Goal: Task Accomplishment & Management: Use online tool/utility

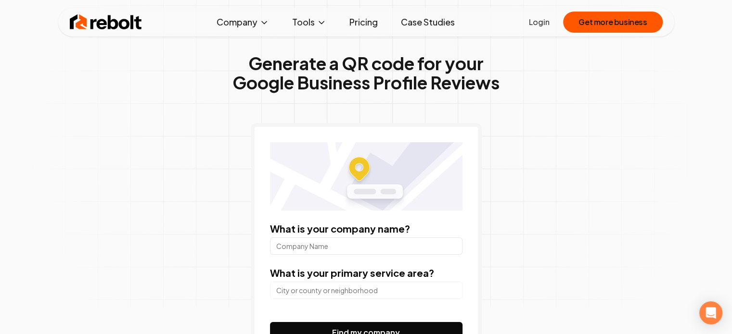
scroll to position [144, 0]
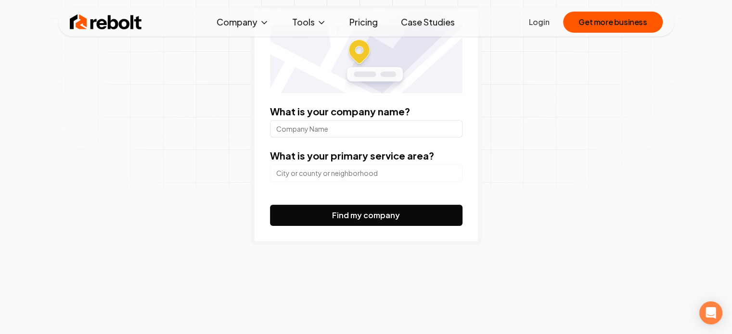
click at [372, 123] on input "What is your company name?" at bounding box center [366, 128] width 192 height 17
type input "Zain Wireless"
click at [351, 163] on div at bounding box center [366, 172] width 192 height 19
click at [348, 169] on input "search" at bounding box center [366, 173] width 192 height 17
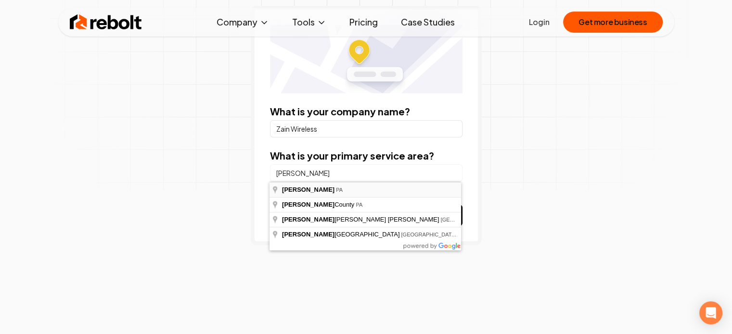
type input "[GEOGRAPHIC_DATA], [GEOGRAPHIC_DATA]"
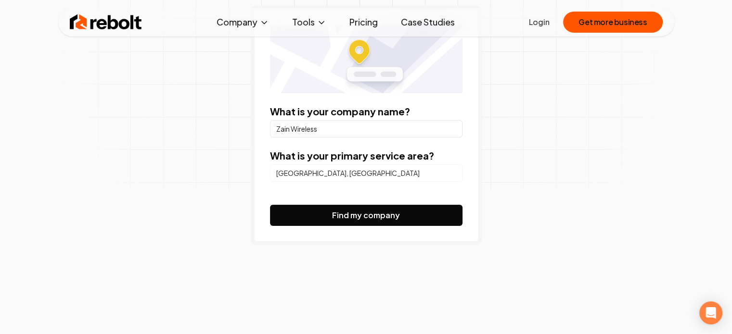
click at [392, 220] on button "Find my company" at bounding box center [366, 215] width 192 height 21
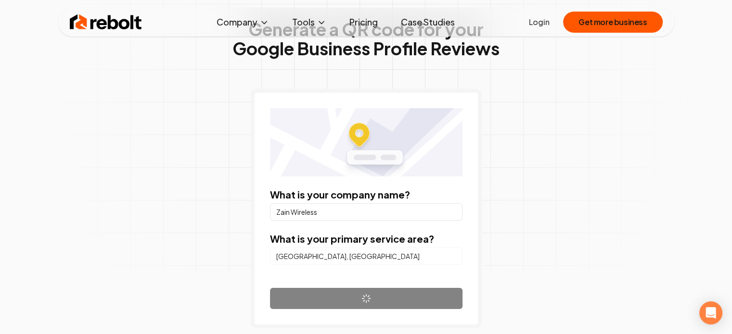
scroll to position [96, 0]
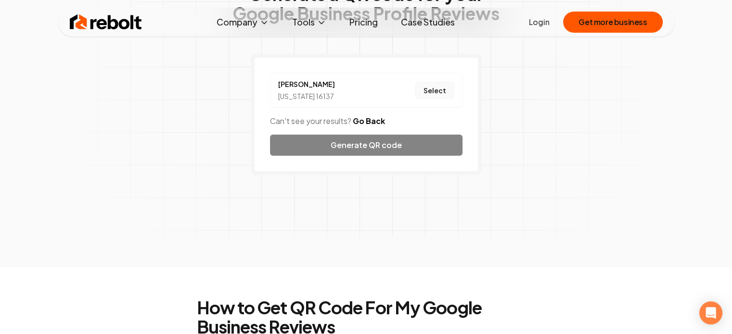
click at [440, 92] on button "Select" at bounding box center [434, 90] width 39 height 17
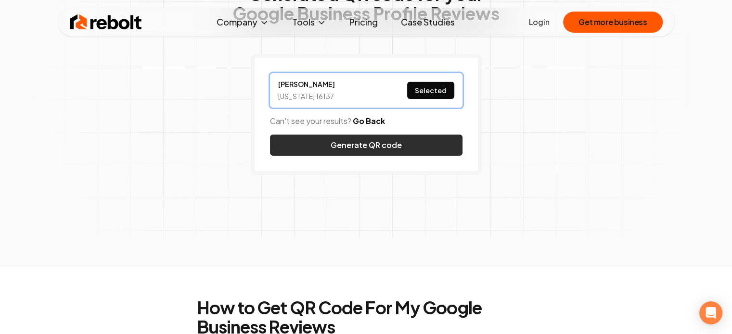
click at [373, 149] on button "Generate QR code" at bounding box center [366, 145] width 192 height 21
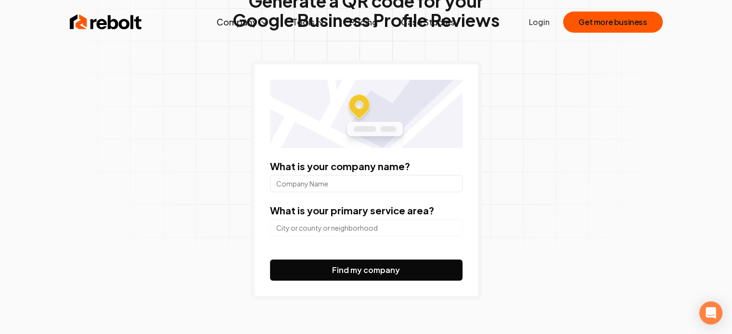
scroll to position [96, 0]
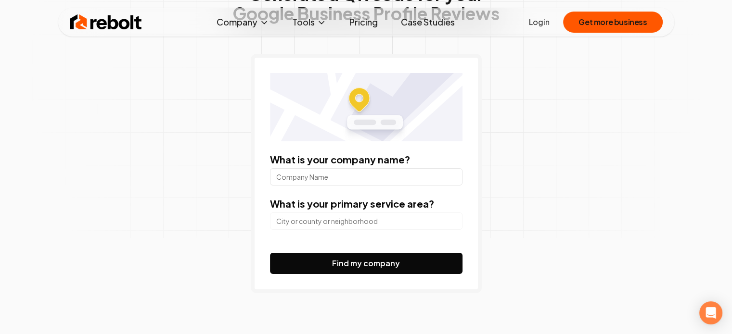
click at [352, 171] on input "What is your company name?" at bounding box center [366, 176] width 192 height 17
type input "AT&T"
click at [317, 221] on input "search" at bounding box center [366, 221] width 192 height 17
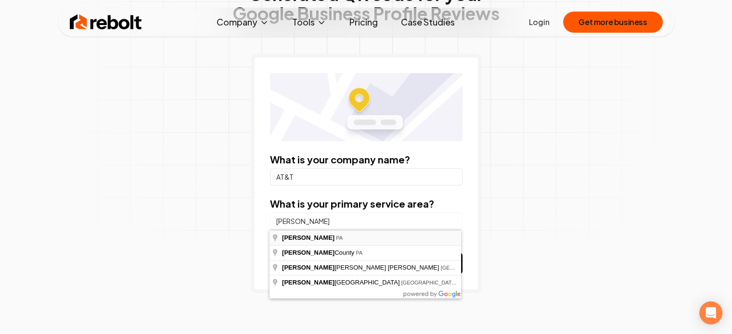
type input "[GEOGRAPHIC_DATA], [GEOGRAPHIC_DATA]"
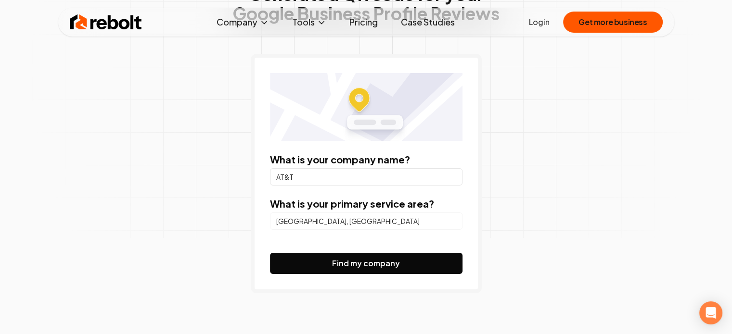
click at [408, 257] on button "Find my company" at bounding box center [366, 263] width 192 height 21
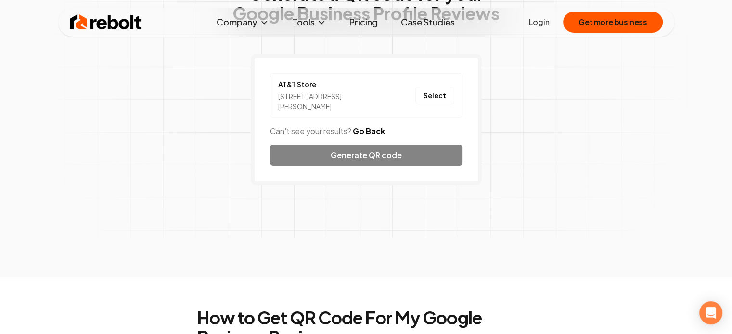
click at [387, 155] on div "AT&T Store [STREET_ADDRESS][PERSON_NAME] Select Can't see your results? Go Back…" at bounding box center [366, 119] width 231 height 131
click at [429, 96] on button "Select" at bounding box center [434, 95] width 39 height 17
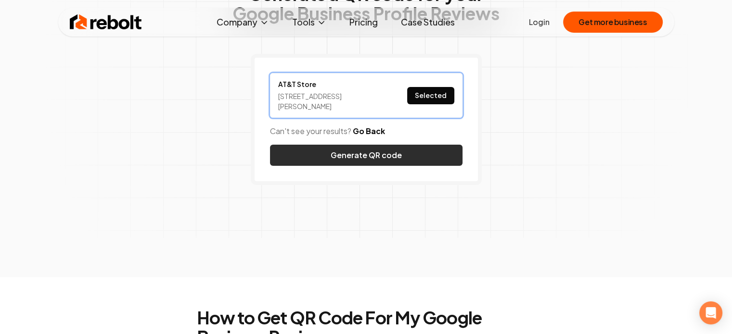
click at [410, 152] on button "Generate QR code" at bounding box center [366, 155] width 192 height 21
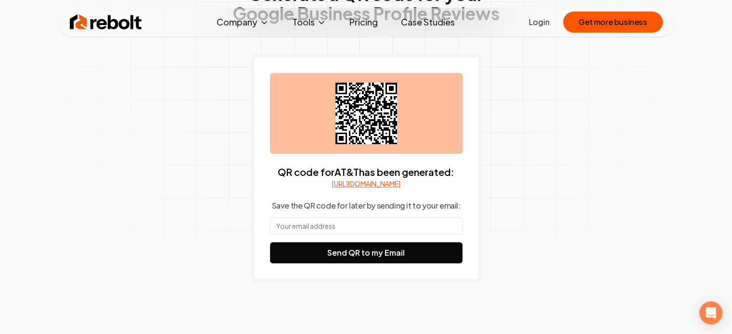
click at [356, 227] on div "QR code for AT&T has been generated: [URL][DOMAIN_NAME] Save the QR code for la…" at bounding box center [366, 168] width 192 height 191
click at [402, 226] on div "QR code for AT&T has been generated: [URL][DOMAIN_NAME] Save the QR code for la…" at bounding box center [366, 168] width 192 height 191
click at [399, 230] on input "text" at bounding box center [366, 225] width 192 height 17
type input "tiluus"
type input "G"
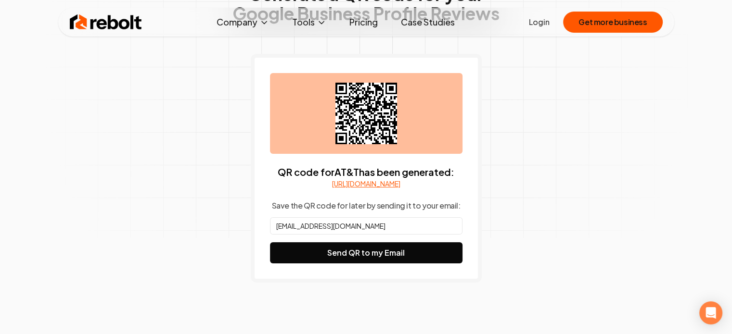
type input "[EMAIL_ADDRESS][DOMAIN_NAME]"
click at [270, 243] on button "Send QR to my Email" at bounding box center [366, 253] width 192 height 21
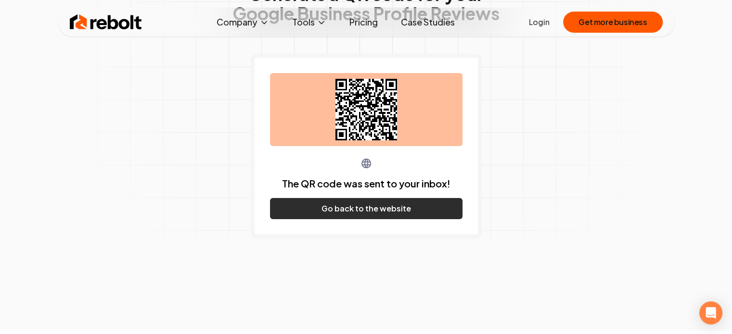
click at [363, 206] on button "Go back to the website" at bounding box center [366, 208] width 192 height 21
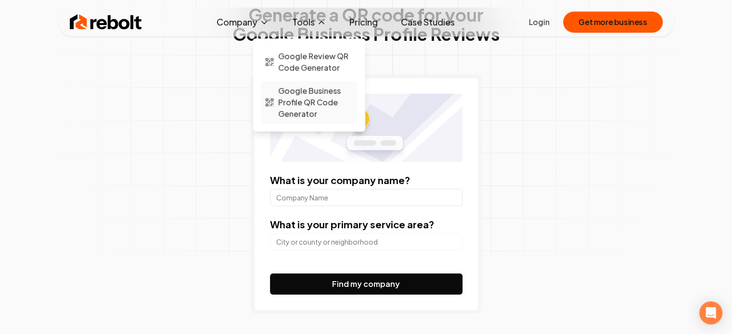
scroll to position [97, 0]
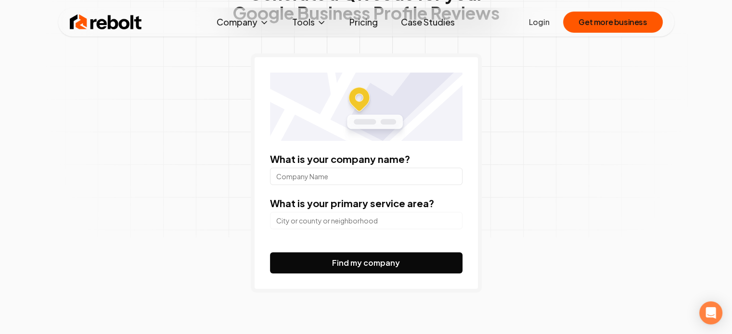
click at [321, 175] on input "What is your company name?" at bounding box center [366, 176] width 192 height 17
type input "AT&T"
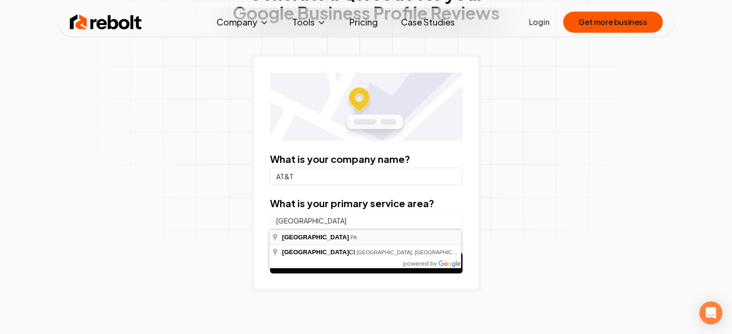
type input "[GEOGRAPHIC_DATA], [GEOGRAPHIC_DATA]"
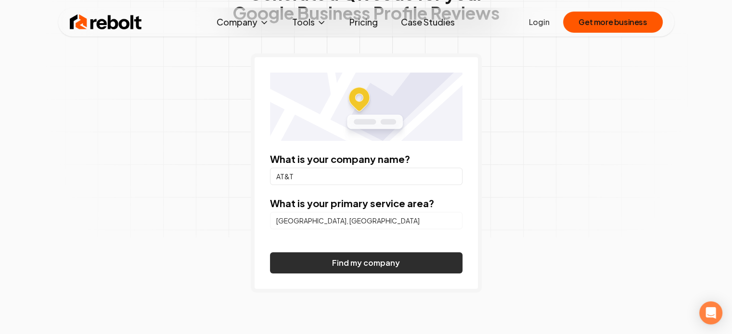
click at [377, 263] on button "Find my company" at bounding box center [366, 263] width 192 height 21
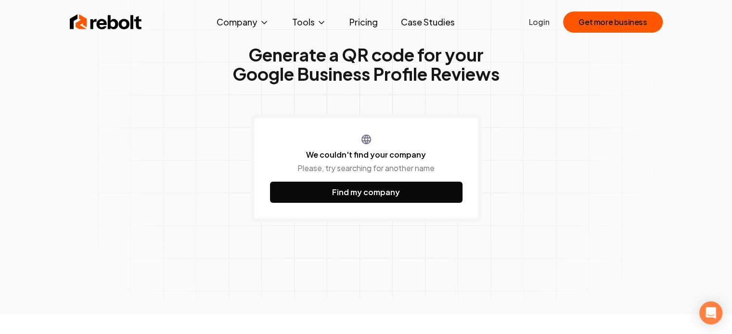
scroll to position [0, 0]
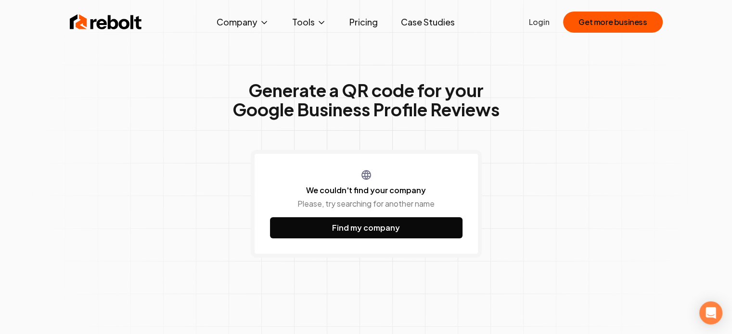
click at [345, 238] on button "Find my company" at bounding box center [366, 227] width 192 height 21
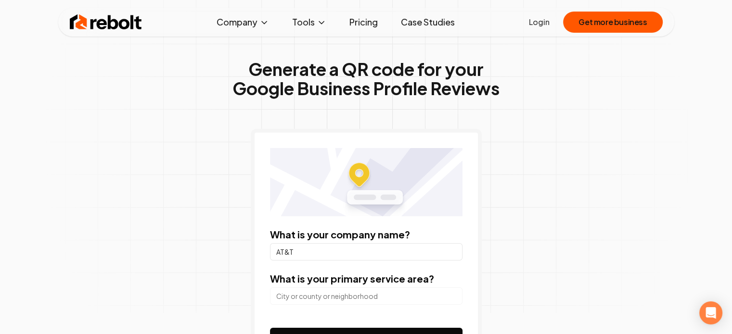
scroll to position [96, 0]
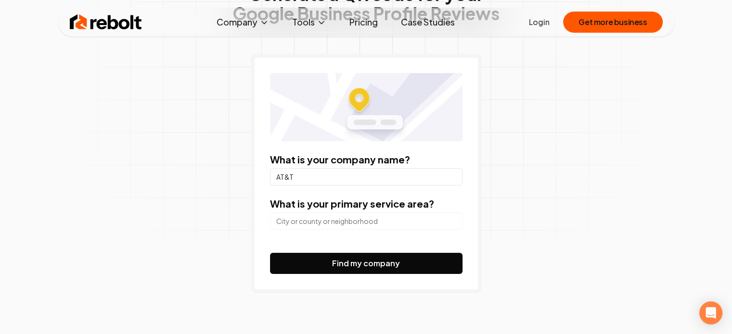
click at [338, 225] on input "search" at bounding box center [366, 221] width 192 height 17
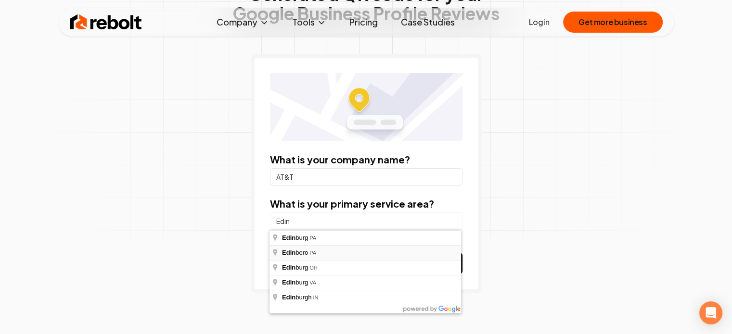
type input "[GEOGRAPHIC_DATA], [GEOGRAPHIC_DATA]"
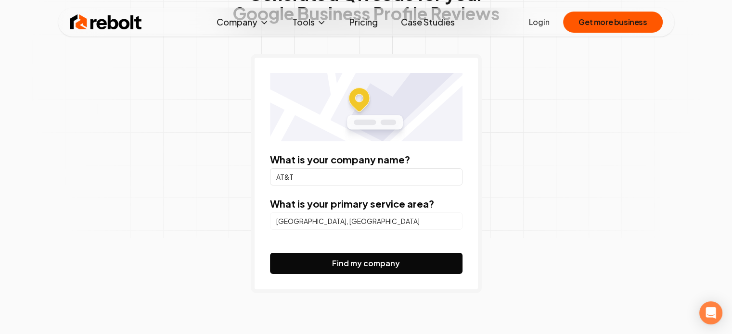
click at [360, 268] on button "Find my company" at bounding box center [366, 263] width 192 height 21
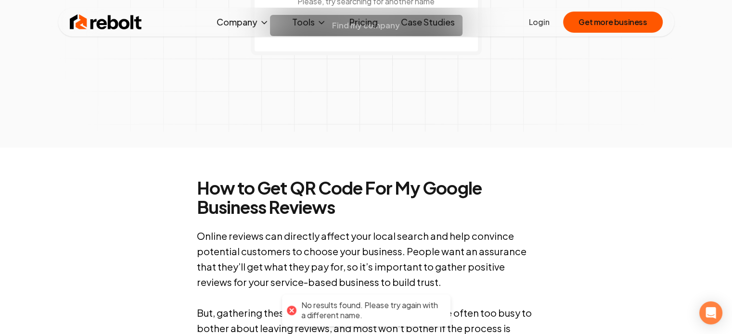
scroll to position [0, 0]
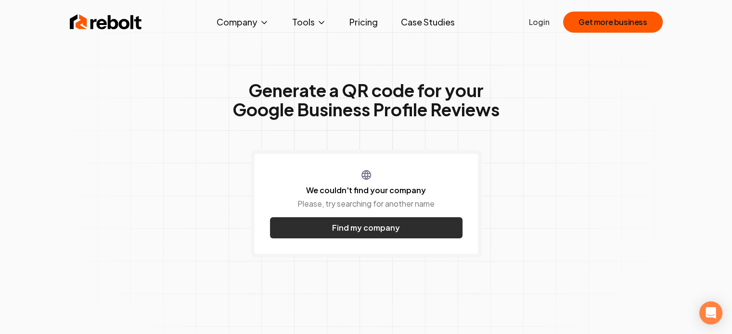
click at [353, 232] on button "Find my company" at bounding box center [366, 227] width 192 height 21
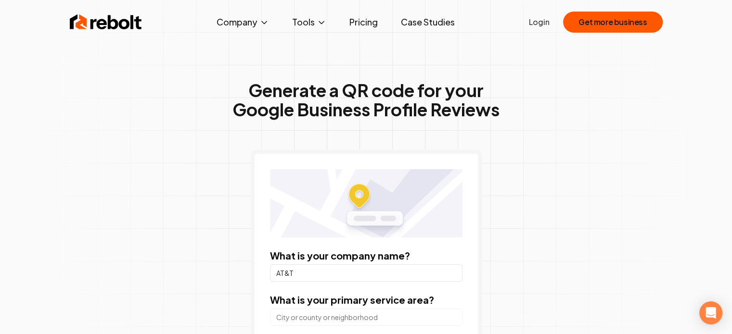
drag, startPoint x: 333, startPoint y: 277, endPoint x: 121, endPoint y: 274, distance: 211.7
click at [127, 274] on div "Generate a QR code for your Google Business Profile Reviews What is your compan…" at bounding box center [366, 254] width 493 height 455
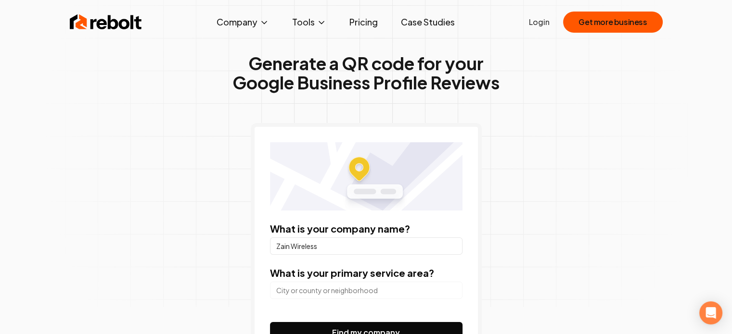
scroll to position [96, 0]
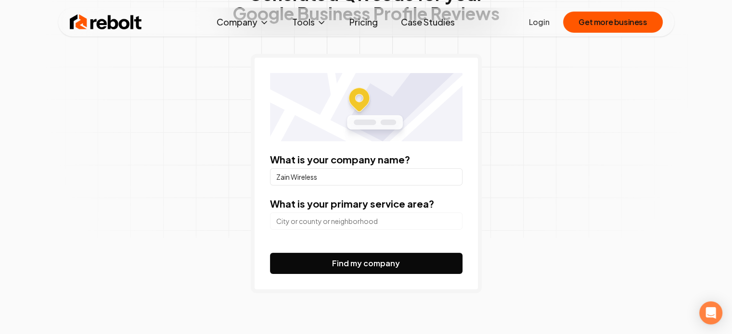
type input "Zain Wireless"
click at [354, 217] on input "search" at bounding box center [366, 221] width 192 height 17
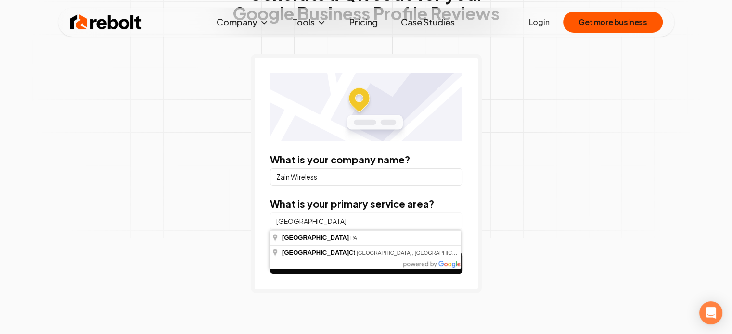
type input "[GEOGRAPHIC_DATA], [GEOGRAPHIC_DATA]"
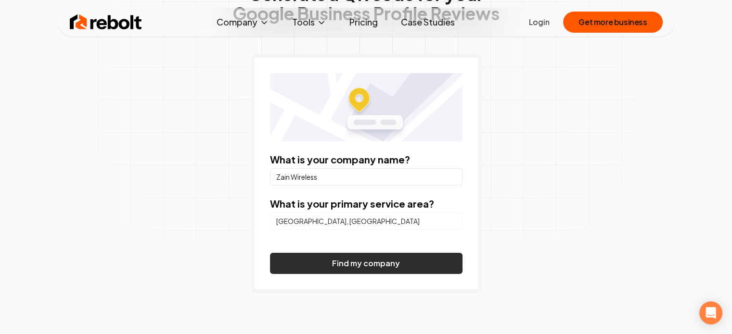
click at [371, 257] on button "Find my company" at bounding box center [366, 263] width 192 height 21
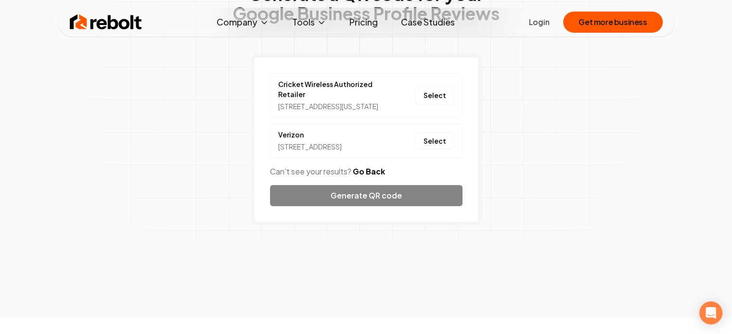
click at [377, 178] on button "Go Back" at bounding box center [369, 172] width 32 height 12
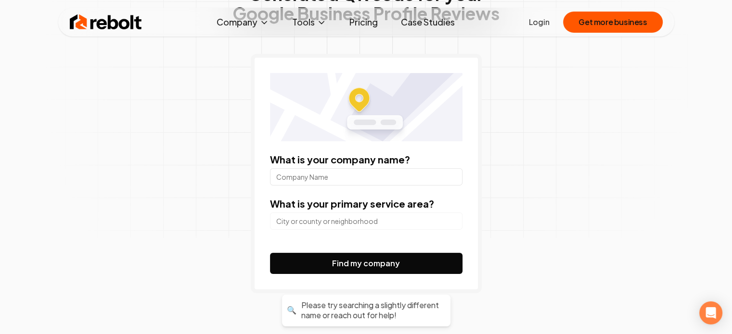
drag, startPoint x: 327, startPoint y: 171, endPoint x: 322, endPoint y: 171, distance: 5.3
click at [327, 175] on input "What is your company name?" at bounding box center [366, 176] width 192 height 17
click at [354, 179] on input "What is your company name?" at bounding box center [366, 176] width 192 height 17
type input "AT&T"
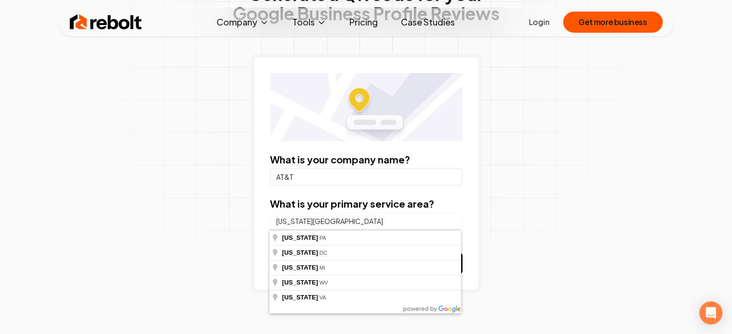
click at [332, 220] on input "[US_STATE][GEOGRAPHIC_DATA]" at bounding box center [366, 221] width 192 height 17
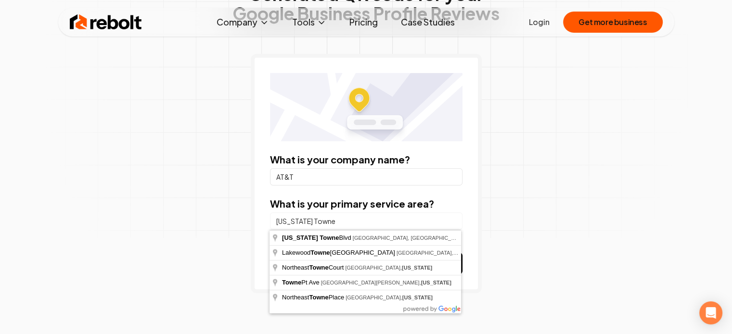
type input "[US_STATE]"
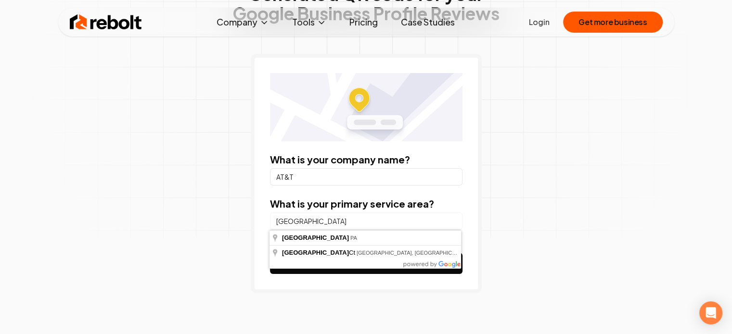
type input "[GEOGRAPHIC_DATA], [GEOGRAPHIC_DATA]"
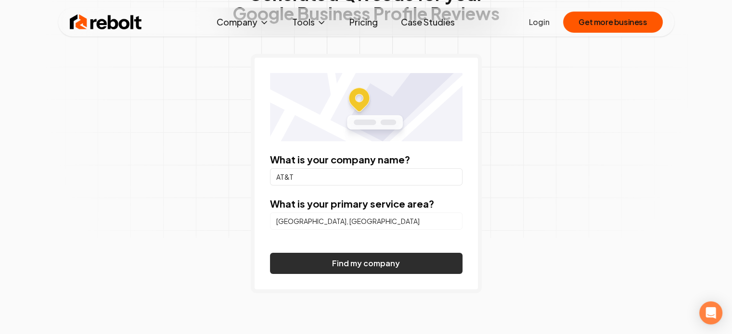
click at [347, 257] on button "Find my company" at bounding box center [366, 263] width 192 height 21
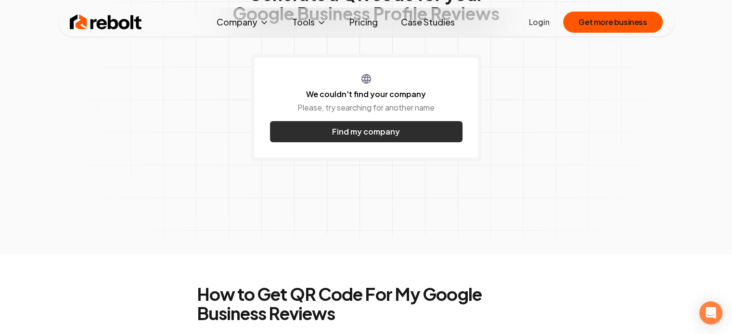
click at [339, 121] on button "Find my company" at bounding box center [366, 131] width 192 height 21
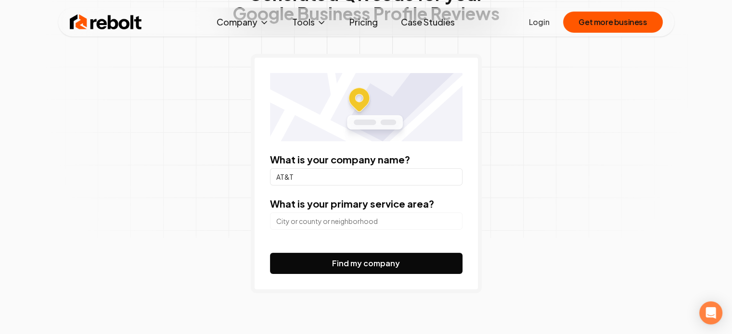
click at [331, 182] on input "AT&T" at bounding box center [366, 176] width 192 height 17
drag, startPoint x: 333, startPoint y: 179, endPoint x: 97, endPoint y: 149, distance: 238.2
click at [22, 151] on div "Generate a QR code for your Google Business Profile Reviews What is your compan…" at bounding box center [366, 145] width 732 height 482
click at [383, 181] on input "AT&T" at bounding box center [366, 176] width 192 height 17
click at [371, 223] on input "search" at bounding box center [366, 221] width 192 height 17
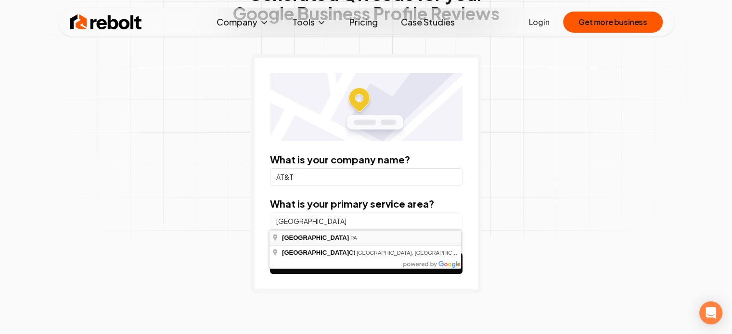
type input "[GEOGRAPHIC_DATA], [GEOGRAPHIC_DATA]"
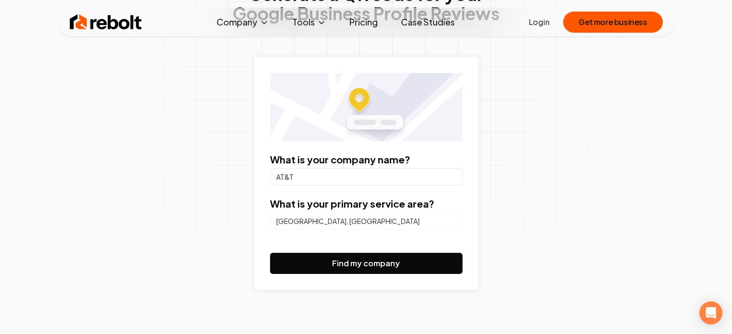
click at [312, 178] on input "AT&T" at bounding box center [366, 176] width 192 height 17
drag, startPoint x: 273, startPoint y: 177, endPoint x: 0, endPoint y: 157, distance: 274.0
click at [112, 171] on div "Generate a QR code for your Google Business Profile Reviews What is your compan…" at bounding box center [366, 145] width 732 height 482
type input "Wireless"
click at [270, 253] on button "Find my company" at bounding box center [366, 263] width 192 height 21
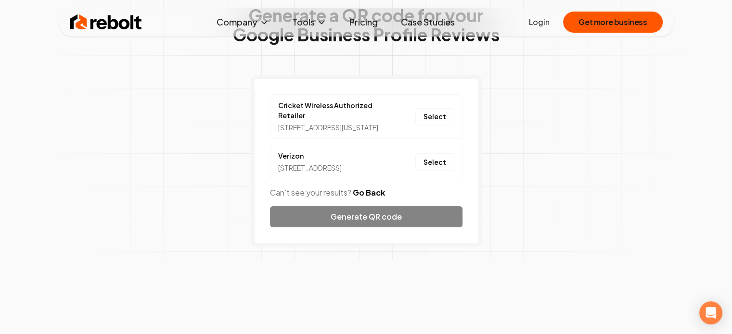
scroll to position [48, 0]
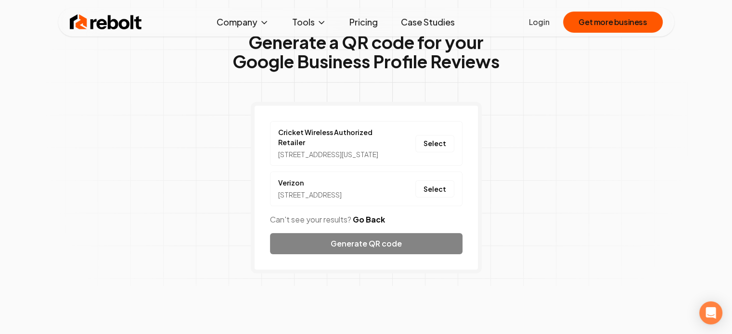
click at [360, 226] on button "Go Back" at bounding box center [369, 220] width 32 height 12
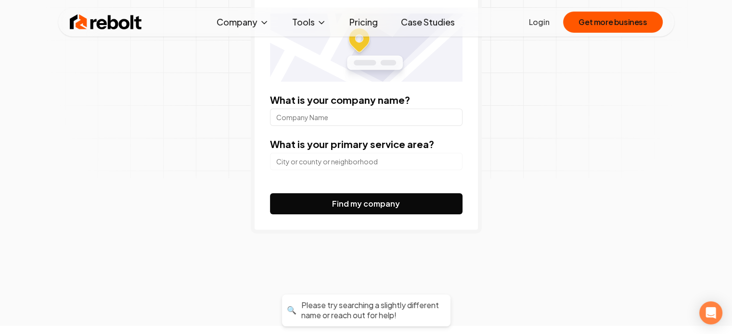
scroll to position [96, 0]
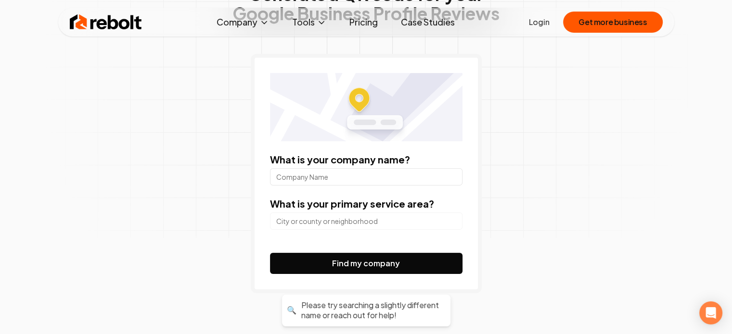
click at [359, 171] on input "What is your company name?" at bounding box center [366, 176] width 192 height 17
click at [350, 173] on input "What is your company name?" at bounding box center [366, 176] width 192 height 17
click at [471, 154] on div "What is your company name? What is your primary service area? Find my company" at bounding box center [366, 174] width 231 height 240
click at [446, 175] on input "What is your company name?" at bounding box center [366, 176] width 192 height 17
click at [418, 173] on input "What is your company name?" at bounding box center [366, 176] width 192 height 17
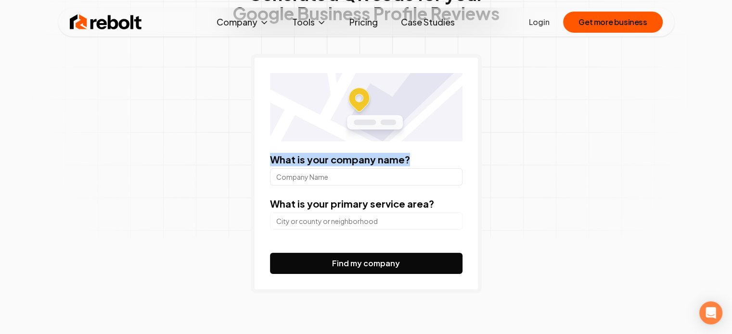
drag, startPoint x: 439, startPoint y: 155, endPoint x: 267, endPoint y: 151, distance: 172.8
click at [267, 151] on div "What is your company name? What is your primary service area? Find my company" at bounding box center [366, 174] width 231 height 240
drag, startPoint x: 268, startPoint y: 157, endPoint x: 418, endPoint y: 164, distance: 150.3
click at [418, 164] on div "What is your company name? What is your primary service area? Find my company" at bounding box center [366, 174] width 231 height 240
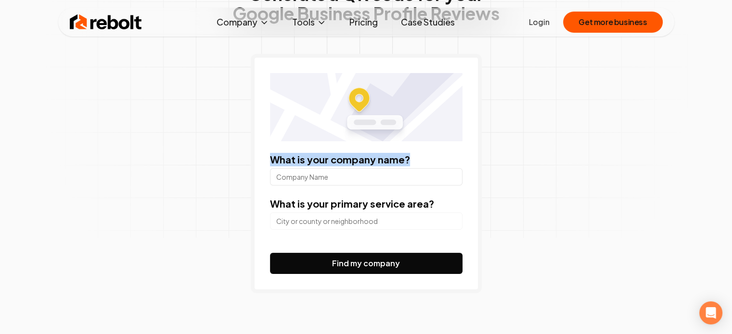
click at [418, 164] on div "What is your company name?" at bounding box center [366, 169] width 192 height 33
drag, startPoint x: 415, startPoint y: 163, endPoint x: 286, endPoint y: 159, distance: 129.5
click at [286, 159] on div "What is your company name?" at bounding box center [366, 169] width 192 height 33
click at [283, 161] on label "What is your company name?" at bounding box center [340, 159] width 140 height 12
click at [283, 168] on input "What is your company name?" at bounding box center [366, 176] width 192 height 17
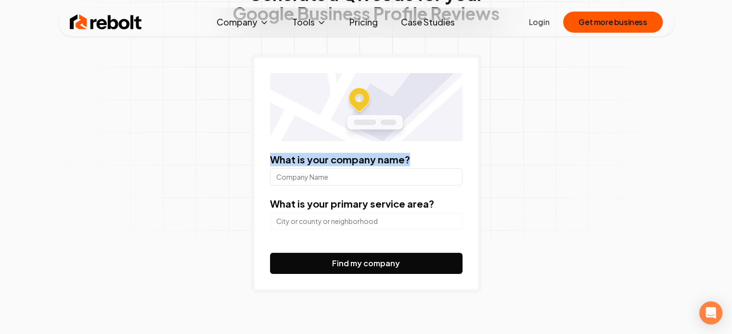
drag, startPoint x: 273, startPoint y: 161, endPoint x: 409, endPoint y: 165, distance: 135.3
click at [409, 165] on div "What is your company name?" at bounding box center [366, 169] width 192 height 33
click at [410, 163] on div "What is your company name?" at bounding box center [366, 169] width 192 height 33
click at [429, 152] on div "What is your company name? What is your primary service area? Find my company" at bounding box center [366, 174] width 231 height 240
click at [428, 157] on div "What is your company name?" at bounding box center [366, 169] width 192 height 33
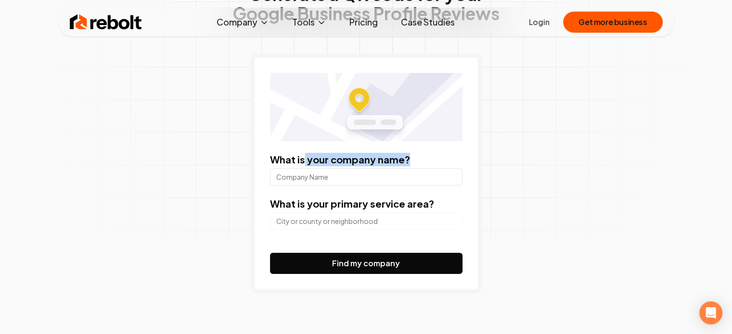
drag, startPoint x: 419, startPoint y: 159, endPoint x: 296, endPoint y: 159, distance: 122.2
click at [303, 158] on div "What is your company name?" at bounding box center [366, 169] width 192 height 33
click at [295, 159] on label "What is your company name?" at bounding box center [340, 159] width 140 height 12
click at [295, 168] on input "What is your company name?" at bounding box center [366, 176] width 192 height 17
drag, startPoint x: 272, startPoint y: 157, endPoint x: 321, endPoint y: 155, distance: 48.7
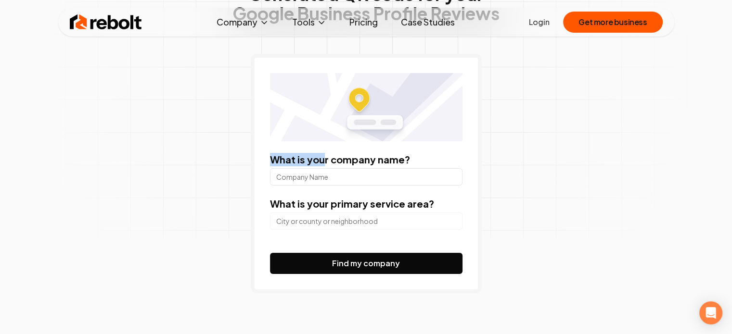
click at [321, 155] on label "What is your company name?" at bounding box center [340, 159] width 140 height 12
drag, startPoint x: 377, startPoint y: 198, endPoint x: 375, endPoint y: 192, distance: 6.1
click at [377, 202] on label "What is your primary service area?" at bounding box center [352, 204] width 164 height 12
click at [372, 177] on input "What is your company name?" at bounding box center [366, 176] width 192 height 17
type input "E"
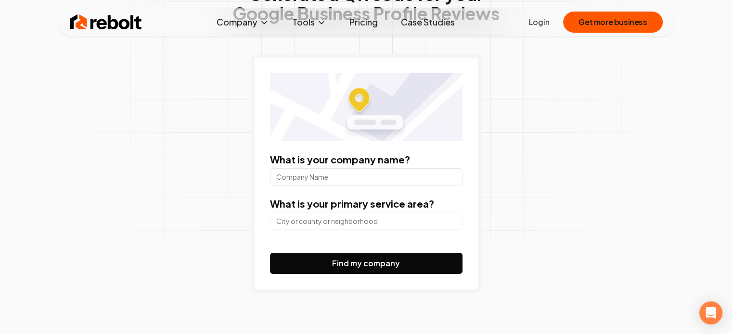
click at [356, 186] on form "What is your company name? What is your primary service area? Find my company" at bounding box center [366, 213] width 192 height 121
click at [358, 173] on input "What is your company name?" at bounding box center [366, 176] width 192 height 17
click at [366, 164] on label "What is your company name?" at bounding box center [340, 159] width 140 height 12
click at [366, 168] on input "What is your company name?" at bounding box center [366, 176] width 192 height 17
drag, startPoint x: 382, startPoint y: 160, endPoint x: 304, endPoint y: 161, distance: 78.0
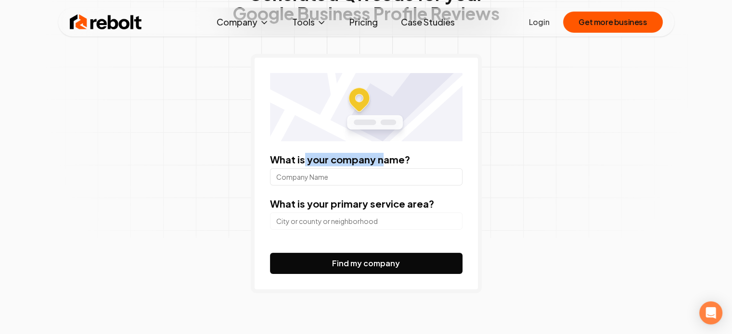
click at [304, 161] on label "What is your company name?" at bounding box center [340, 159] width 140 height 12
click at [304, 168] on input "What is your company name?" at bounding box center [366, 176] width 192 height 17
click at [396, 162] on label "What is your company name?" at bounding box center [340, 159] width 140 height 12
click at [396, 168] on input "What is your company name?" at bounding box center [366, 176] width 192 height 17
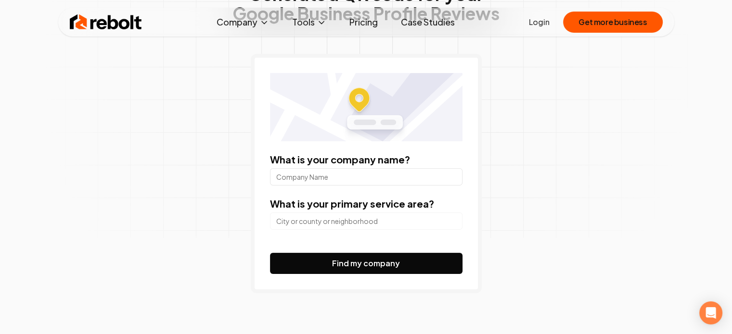
click at [396, 169] on div "What is your company name?" at bounding box center [366, 169] width 192 height 33
click at [380, 175] on input "What is your company name?" at bounding box center [366, 176] width 192 height 17
click at [330, 215] on input "search" at bounding box center [366, 221] width 192 height 17
click at [371, 169] on input "[GEOGRAPHIC_DATA]" at bounding box center [366, 176] width 192 height 17
drag, startPoint x: 273, startPoint y: 167, endPoint x: 177, endPoint y: 159, distance: 96.5
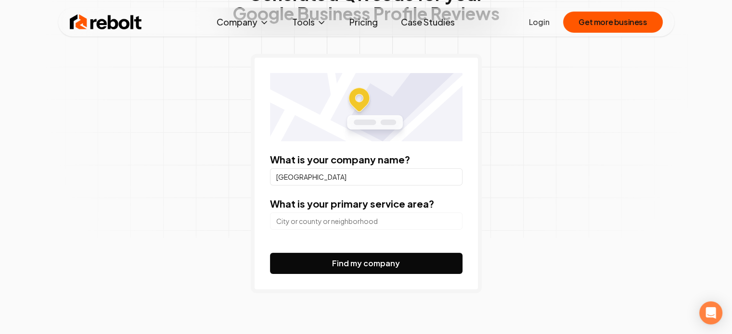
click at [199, 161] on div "Generate a QR code for your Google Business Profile Reviews What is your compan…" at bounding box center [366, 158] width 493 height 455
type input "AT&T"
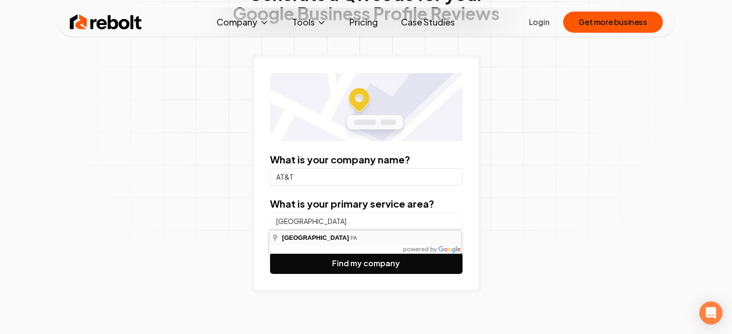
type input "[GEOGRAPHIC_DATA], [GEOGRAPHIC_DATA]"
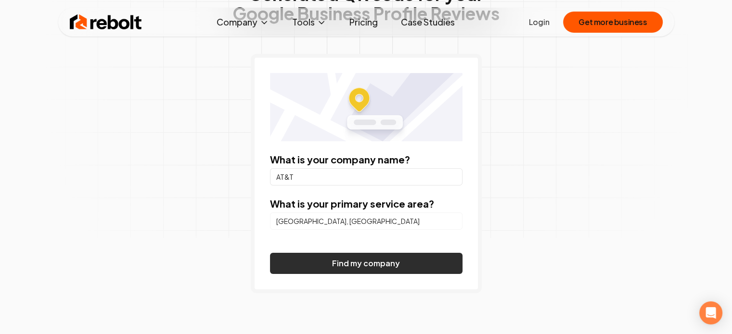
click at [333, 259] on button "Find my company" at bounding box center [366, 263] width 192 height 21
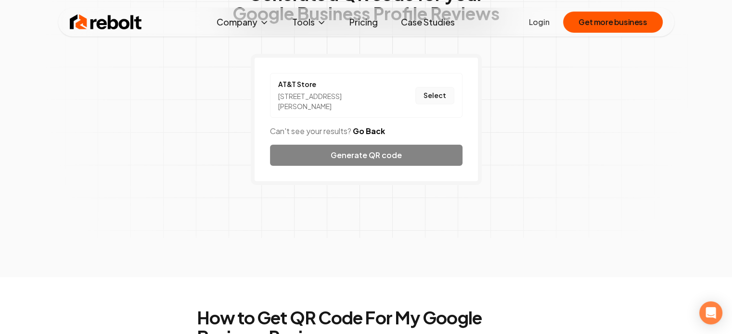
click at [430, 98] on button "Select" at bounding box center [434, 95] width 39 height 17
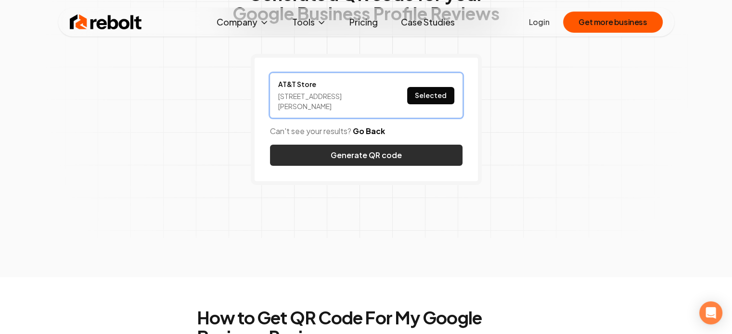
click at [384, 155] on button "Generate QR code" at bounding box center [366, 155] width 192 height 21
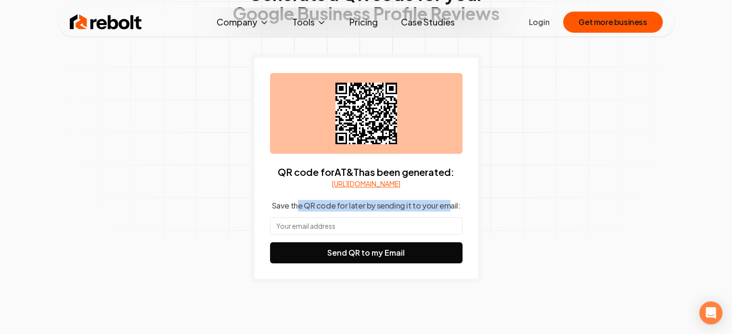
drag, startPoint x: 446, startPoint y: 213, endPoint x: 300, endPoint y: 220, distance: 145.5
click at [300, 212] on p "Save the QR code for later by sending it to your email:" at bounding box center [365, 206] width 189 height 12
drag, startPoint x: 300, startPoint y: 220, endPoint x: 294, endPoint y: 221, distance: 6.3
click at [299, 212] on p "Save the QR code for later by sending it to your email:" at bounding box center [365, 206] width 189 height 12
drag, startPoint x: 291, startPoint y: 220, endPoint x: 298, endPoint y: 219, distance: 6.9
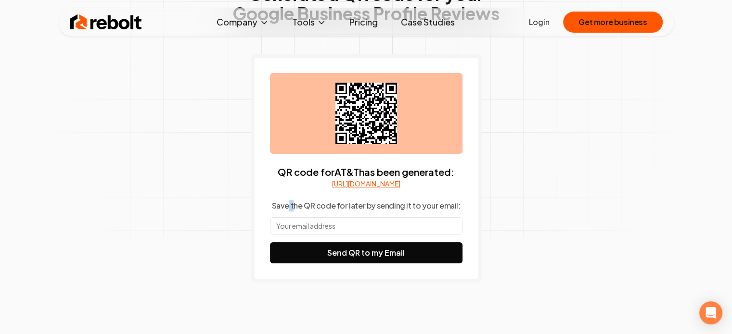
click at [298, 212] on p "Save the QR code for later by sending it to your email:" at bounding box center [365, 206] width 189 height 12
click at [293, 212] on p "Save the QR code for later by sending it to your email:" at bounding box center [365, 206] width 189 height 12
click at [286, 212] on p "Save the QR code for later by sending it to your email:" at bounding box center [365, 206] width 189 height 12
drag, startPoint x: 283, startPoint y: 217, endPoint x: 410, endPoint y: 214, distance: 127.6
click at [394, 212] on p "Save the QR code for later by sending it to your email:" at bounding box center [365, 206] width 189 height 12
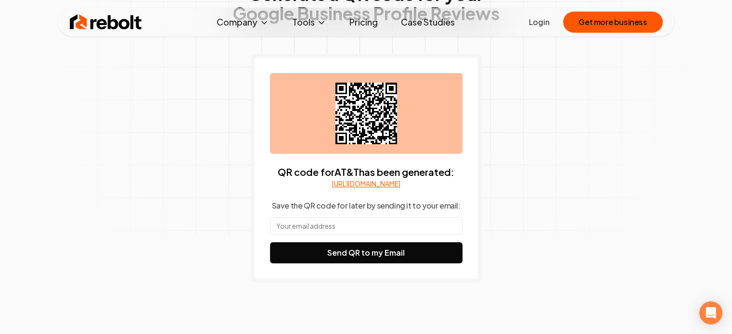
click at [419, 212] on p "Save the QR code for later by sending it to your email:" at bounding box center [365, 206] width 189 height 12
drag, startPoint x: 440, startPoint y: 210, endPoint x: 287, endPoint y: 226, distance: 154.3
click at [288, 226] on div "QR code for AT&T has been generated: [URL][DOMAIN_NAME] Save the QR code for la…" at bounding box center [366, 168] width 192 height 191
click at [296, 212] on p "Save the QR code for later by sending it to your email:" at bounding box center [365, 206] width 189 height 12
drag, startPoint x: 332, startPoint y: 216, endPoint x: 408, endPoint y: 208, distance: 76.4
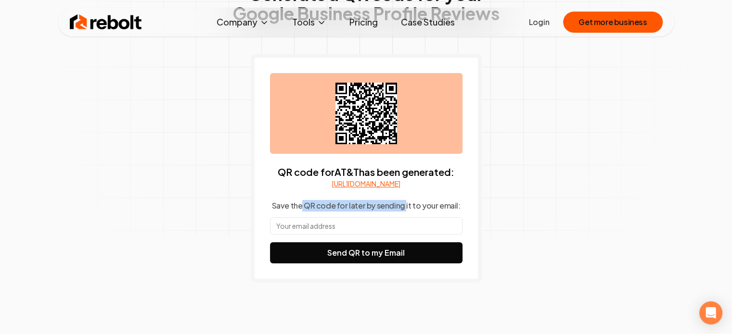
click at [408, 208] on div "QR code for AT&T has been generated: [URL][DOMAIN_NAME] Save the QR code for la…" at bounding box center [366, 168] width 192 height 191
drag, startPoint x: 438, startPoint y: 210, endPoint x: 443, endPoint y: 213, distance: 5.6
click at [439, 210] on p "Save the QR code for later by sending it to your email:" at bounding box center [365, 206] width 189 height 12
drag, startPoint x: 449, startPoint y: 215, endPoint x: 343, endPoint y: 225, distance: 106.3
click at [344, 225] on div "QR code for AT&T has been generated: [URL][DOMAIN_NAME] Save the QR code for la…" at bounding box center [366, 168] width 192 height 191
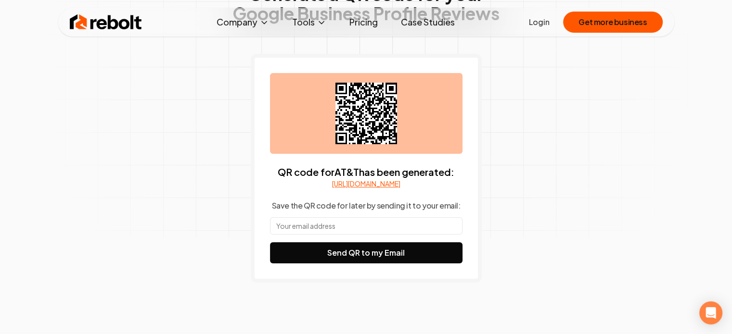
click at [302, 212] on p "Save the QR code for later by sending it to your email:" at bounding box center [365, 206] width 189 height 12
drag, startPoint x: 284, startPoint y: 218, endPoint x: 354, endPoint y: 216, distance: 70.3
click at [354, 212] on p "Save the QR code for later by sending it to your email:" at bounding box center [365, 206] width 189 height 12
drag, startPoint x: 372, startPoint y: 215, endPoint x: 395, endPoint y: 214, distance: 22.2
click at [375, 212] on p "Save the QR code for later by sending it to your email:" at bounding box center [365, 206] width 189 height 12
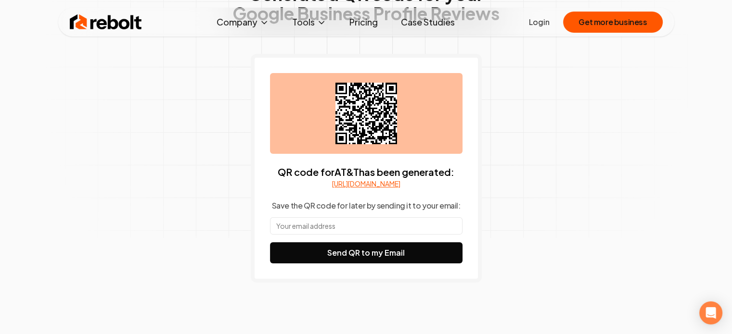
drag, startPoint x: 406, startPoint y: 213, endPoint x: 413, endPoint y: 213, distance: 7.2
click at [408, 212] on p "Save the QR code for later by sending it to your email:" at bounding box center [365, 206] width 189 height 12
drag, startPoint x: 424, startPoint y: 215, endPoint x: 304, endPoint y: 215, distance: 119.8
click at [304, 212] on p "Save the QR code for later by sending it to your email:" at bounding box center [365, 206] width 189 height 12
click at [306, 212] on p "Save the QR code for later by sending it to your email:" at bounding box center [365, 206] width 189 height 12
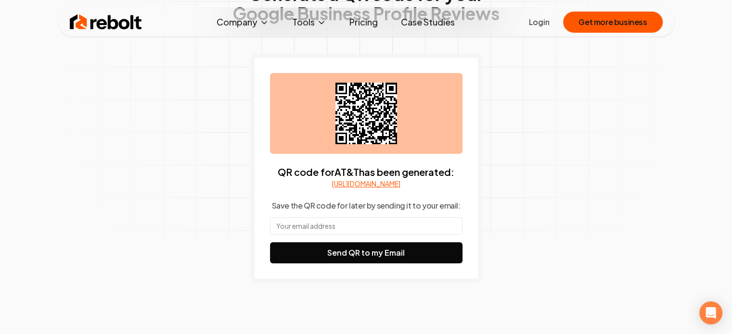
click at [299, 212] on p "Save the QR code for later by sending it to your email:" at bounding box center [365, 206] width 189 height 12
click at [347, 233] on input "text" at bounding box center [366, 225] width 192 height 17
drag, startPoint x: 412, startPoint y: 210, endPoint x: 323, endPoint y: 216, distance: 89.2
click at [323, 212] on p "Save the QR code for later by sending it to your email:" at bounding box center [365, 206] width 189 height 12
click at [322, 212] on p "Save the QR code for later by sending it to your email:" at bounding box center [365, 206] width 189 height 12
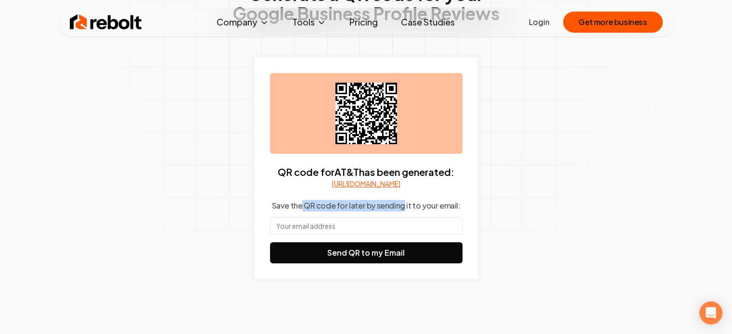
drag, startPoint x: 302, startPoint y: 217, endPoint x: 404, endPoint y: 217, distance: 101.5
click at [404, 212] on p "Save the QR code for later by sending it to your email:" at bounding box center [365, 206] width 189 height 12
click at [387, 226] on div "QR code for AT&T has been generated: [URL][DOMAIN_NAME] Save the QR code for la…" at bounding box center [366, 168] width 192 height 191
click at [385, 232] on input "text" at bounding box center [366, 225] width 192 height 17
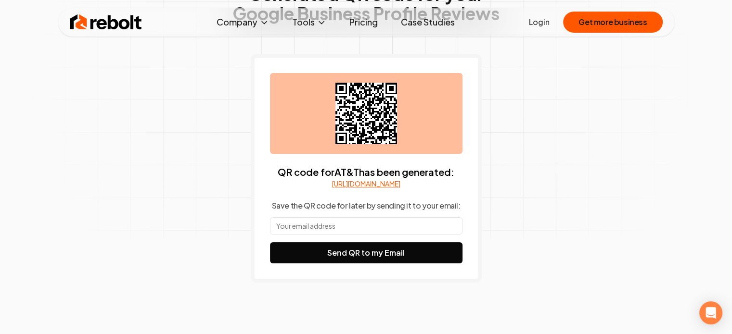
click at [396, 212] on p "Save the QR code for later by sending it to your email:" at bounding box center [365, 206] width 189 height 12
drag, startPoint x: 338, startPoint y: 217, endPoint x: 282, endPoint y: 215, distance: 55.9
click at [282, 212] on p "Save the QR code for later by sending it to your email:" at bounding box center [365, 206] width 189 height 12
click at [283, 212] on p "Save the QR code for later by sending it to your email:" at bounding box center [365, 206] width 189 height 12
drag, startPoint x: 360, startPoint y: 221, endPoint x: 423, endPoint y: 221, distance: 62.6
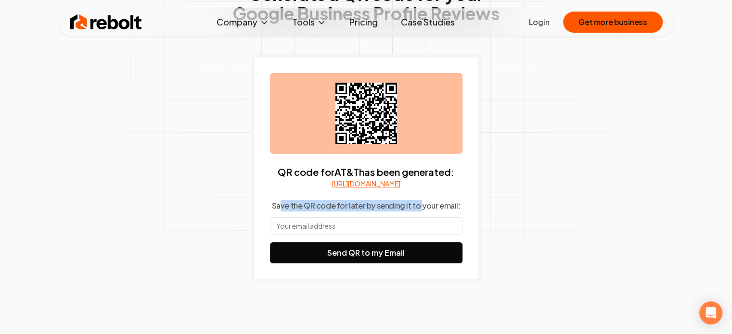
click at [422, 212] on p "Save the QR code for later by sending it to your email:" at bounding box center [365, 206] width 189 height 12
click at [432, 212] on p "Save the QR code for later by sending it to your email:" at bounding box center [365, 206] width 189 height 12
drag, startPoint x: 418, startPoint y: 220, endPoint x: 286, endPoint y: 220, distance: 132.3
click at [285, 212] on p "Save the QR code for later by sending it to your email:" at bounding box center [365, 206] width 189 height 12
click at [286, 212] on p "Save the QR code for later by sending it to your email:" at bounding box center [365, 206] width 189 height 12
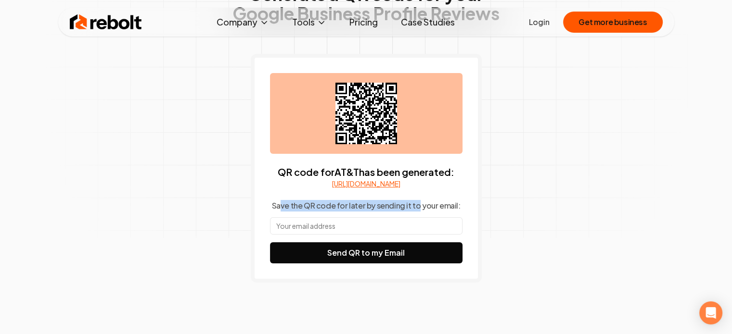
click at [380, 212] on p "Save the QR code for later by sending it to your email:" at bounding box center [365, 206] width 189 height 12
click at [437, 212] on p "Save the QR code for later by sending it to your email:" at bounding box center [365, 206] width 189 height 12
drag, startPoint x: 390, startPoint y: 217, endPoint x: 292, endPoint y: 217, distance: 98.2
click at [295, 212] on p "Save the QR code for later by sending it to your email:" at bounding box center [365, 206] width 189 height 12
click at [292, 212] on p "Save the QR code for later by sending it to your email:" at bounding box center [365, 206] width 189 height 12
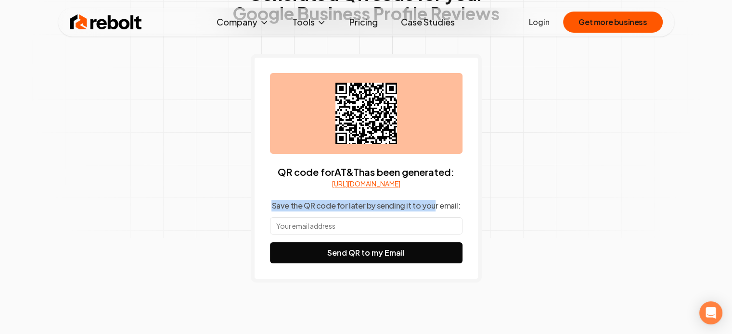
drag, startPoint x: 275, startPoint y: 217, endPoint x: 444, endPoint y: 222, distance: 168.5
click at [433, 222] on div "QR code for AT&T has been generated: [URL][DOMAIN_NAME] Save the QR code for la…" at bounding box center [366, 168] width 192 height 191
click at [459, 220] on div "QR code for AT&T has been generated: [URL][DOMAIN_NAME] Save the QR code for la…" at bounding box center [366, 168] width 192 height 191
drag, startPoint x: 457, startPoint y: 218, endPoint x: 269, endPoint y: 220, distance: 187.7
click at [268, 220] on div "QR code for AT&T has been generated: [URL][DOMAIN_NAME] Save the QR code for la…" at bounding box center [366, 168] width 231 height 229
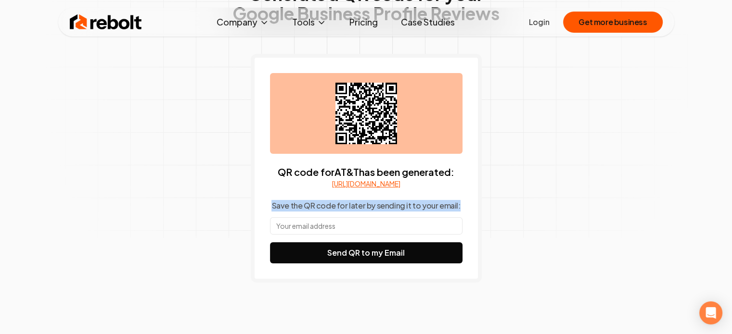
click at [269, 220] on div "QR code for AT&T has been generated: [URL][DOMAIN_NAME] Save the QR code for la…" at bounding box center [366, 168] width 231 height 229
drag, startPoint x: 274, startPoint y: 217, endPoint x: 444, endPoint y: 218, distance: 169.9
click at [442, 212] on p "Save the QR code for later by sending it to your email:" at bounding box center [365, 206] width 189 height 12
click at [458, 217] on div "QR code for AT&T has been generated: [URL][DOMAIN_NAME] Save the QR code for la…" at bounding box center [366, 168] width 192 height 191
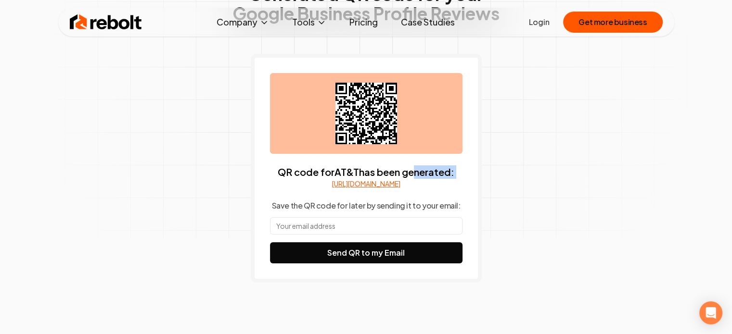
click at [260, 168] on div "QR code for AT&T has been generated: [URL][DOMAIN_NAME] Save the QR code for la…" at bounding box center [366, 168] width 231 height 229
click at [300, 173] on p "QR code for AT&T has been generated:" at bounding box center [366, 172] width 177 height 13
drag, startPoint x: 394, startPoint y: 166, endPoint x: 316, endPoint y: 170, distance: 77.5
click at [316, 170] on p "QR code for AT&T has been generated:" at bounding box center [366, 172] width 177 height 13
click at [316, 169] on p "QR code for AT&T has been generated:" at bounding box center [366, 172] width 177 height 13
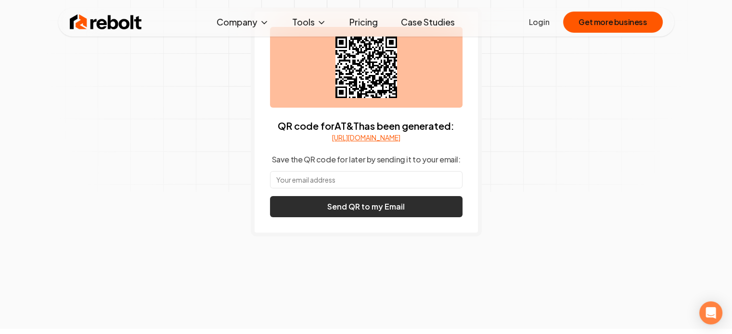
scroll to position [144, 0]
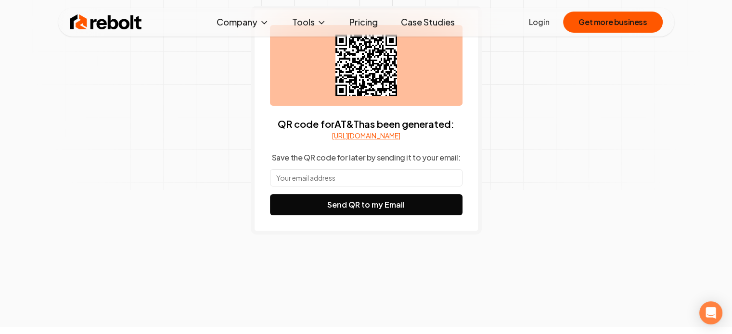
click at [284, 174] on div "QR code for AT&T has been generated: [URL][DOMAIN_NAME] Save the QR code for la…" at bounding box center [366, 120] width 192 height 191
drag, startPoint x: 323, startPoint y: 170, endPoint x: 383, endPoint y: 170, distance: 60.6
click at [383, 164] on p "Save the QR code for later by sending it to your email:" at bounding box center [365, 158] width 189 height 12
drag, startPoint x: 439, startPoint y: 170, endPoint x: 331, endPoint y: 170, distance: 108.3
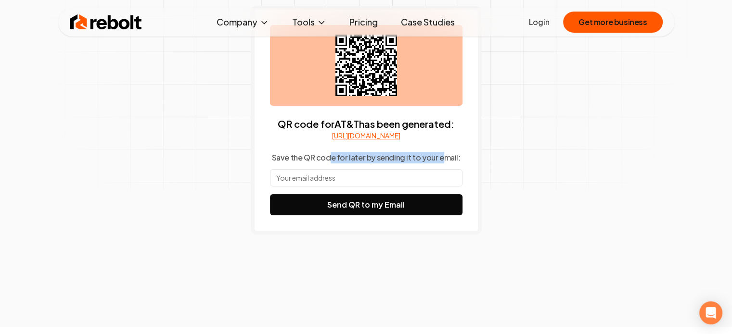
click at [331, 164] on p "Save the QR code for later by sending it to your email:" at bounding box center [365, 158] width 189 height 12
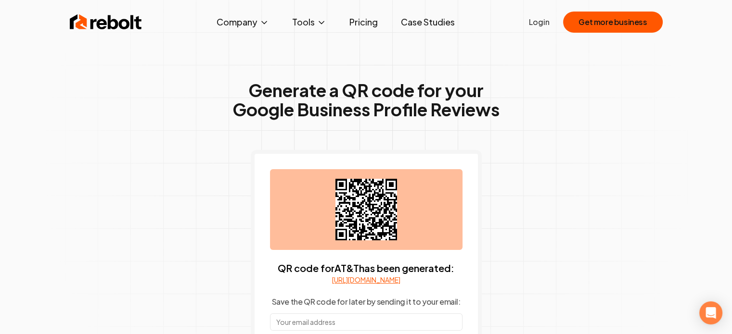
scroll to position [0, 0]
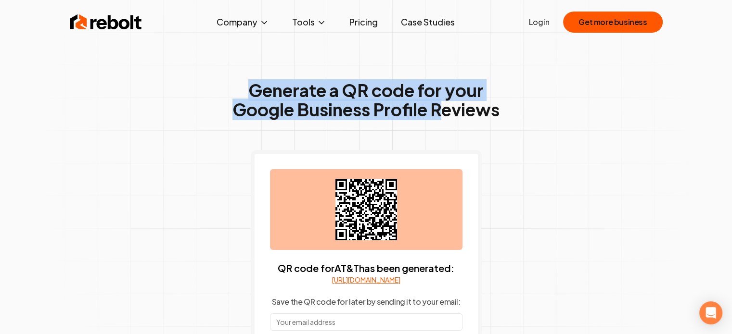
drag, startPoint x: 244, startPoint y: 89, endPoint x: 431, endPoint y: 112, distance: 188.1
click at [431, 112] on h1 "Generate a QR code for your Google Business Profile Reviews" at bounding box center [365, 100] width 267 height 38
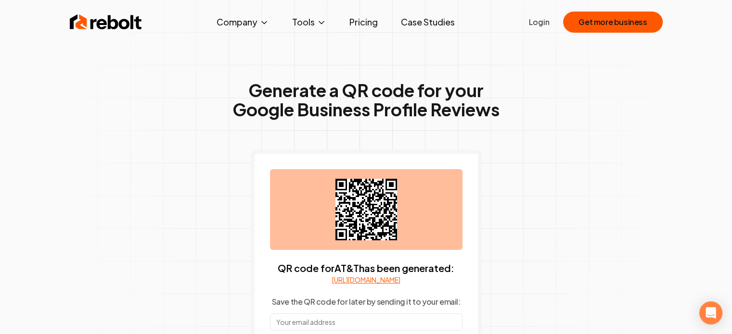
click at [513, 160] on div "Generate a QR code for your Google Business Profile Reviews QR code for AT&T ha…" at bounding box center [366, 249] width 493 height 445
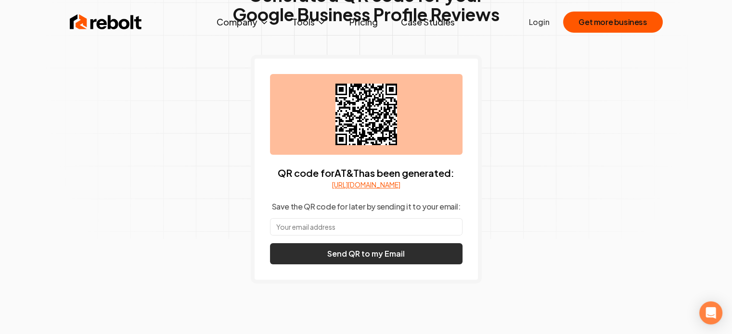
scroll to position [144, 0]
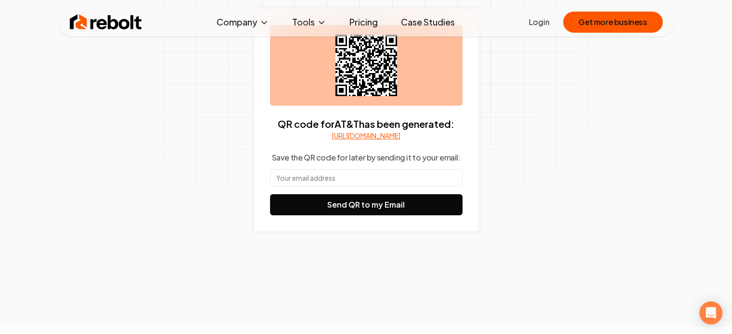
click at [433, 152] on div "QR code for AT&T has been generated: [URL][DOMAIN_NAME] Save the QR code for la…" at bounding box center [366, 120] width 192 height 191
drag, startPoint x: 427, startPoint y: 167, endPoint x: 340, endPoint y: 168, distance: 87.1
click at [339, 164] on p "Save the QR code for later by sending it to your email:" at bounding box center [365, 158] width 189 height 12
click at [340, 164] on p "Save the QR code for later by sending it to your email:" at bounding box center [365, 158] width 189 height 12
drag, startPoint x: 345, startPoint y: 167, endPoint x: 327, endPoint y: 169, distance: 17.9
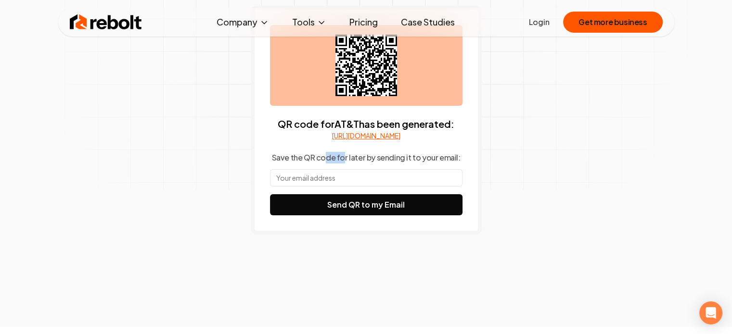
click at [327, 164] on p "Save the QR code for later by sending it to your email:" at bounding box center [365, 158] width 189 height 12
click at [328, 164] on p "Save the QR code for later by sending it to your email:" at bounding box center [365, 158] width 189 height 12
drag, startPoint x: 280, startPoint y: 167, endPoint x: 341, endPoint y: 167, distance: 60.6
click at [341, 164] on p "Save the QR code for later by sending it to your email:" at bounding box center [365, 158] width 189 height 12
click at [321, 164] on p "Save the QR code for later by sending it to your email:" at bounding box center [365, 158] width 189 height 12
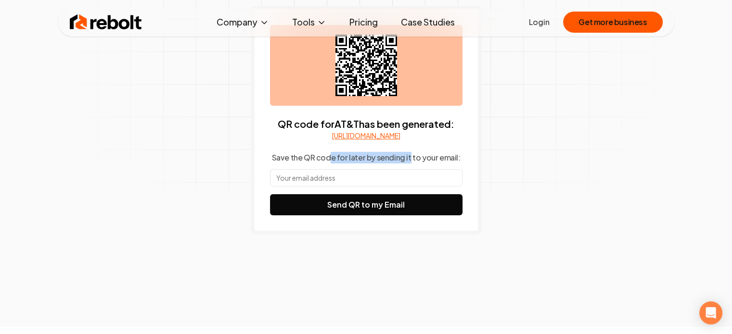
drag, startPoint x: 387, startPoint y: 163, endPoint x: 408, endPoint y: 164, distance: 21.2
click at [408, 164] on p "Save the QR code for later by sending it to your email:" at bounding box center [365, 158] width 189 height 12
click at [409, 164] on p "Save the QR code for later by sending it to your email:" at bounding box center [365, 158] width 189 height 12
click at [452, 157] on div "QR code for AT&T has been generated: [URL][DOMAIN_NAME] Save the QR code for la…" at bounding box center [366, 120] width 192 height 191
click at [402, 187] on input "text" at bounding box center [366, 177] width 192 height 17
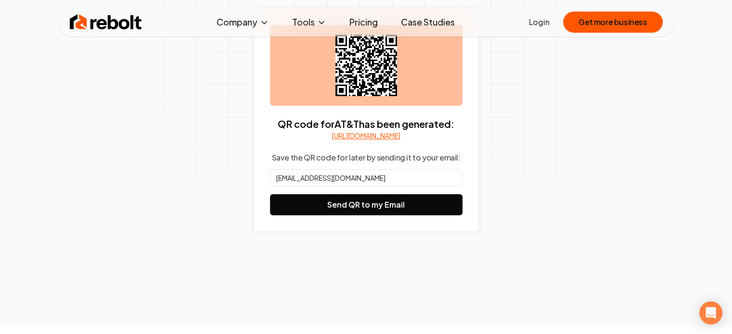
click at [379, 187] on input "[EMAIL_ADDRESS][DOMAIN_NAME]" at bounding box center [366, 177] width 192 height 17
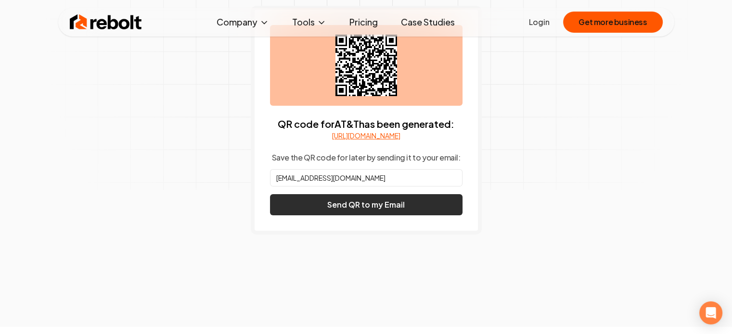
type input "[EMAIL_ADDRESS][DOMAIN_NAME]"
click at [387, 213] on button "Send QR to my Email" at bounding box center [366, 204] width 192 height 21
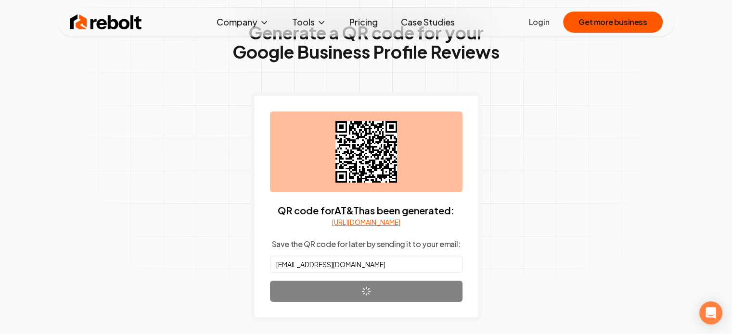
scroll to position [48, 0]
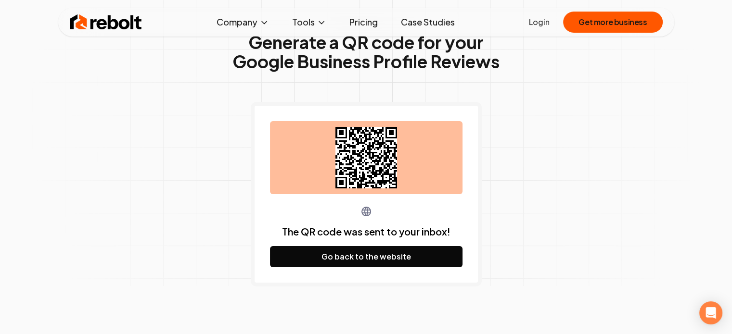
click at [377, 162] on icon at bounding box center [366, 158] width 62 height 62
drag, startPoint x: 373, startPoint y: 162, endPoint x: 317, endPoint y: 165, distance: 55.9
click at [315, 165] on div at bounding box center [366, 157] width 192 height 73
click at [373, 161] on icon at bounding box center [366, 158] width 62 height 62
click at [392, 183] on icon at bounding box center [366, 158] width 62 height 62
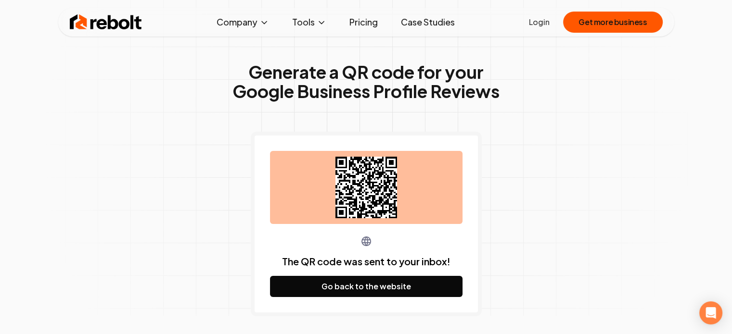
scroll to position [0, 0]
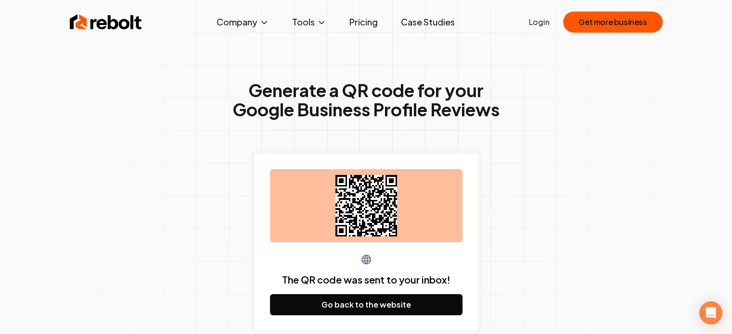
click at [376, 188] on icon at bounding box center [366, 206] width 62 height 62
click at [431, 213] on div at bounding box center [366, 205] width 192 height 73
drag, startPoint x: 391, startPoint y: 256, endPoint x: 353, endPoint y: 221, distance: 51.8
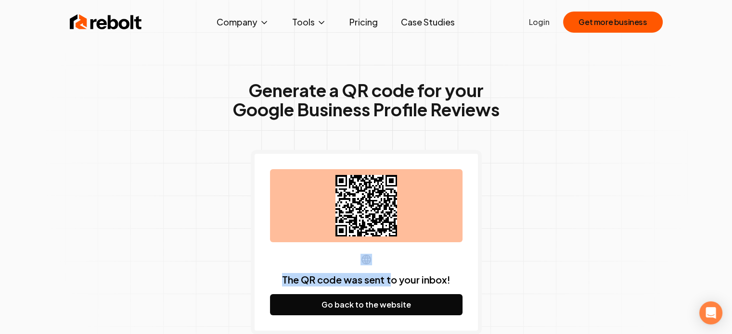
click at [353, 221] on div "The QR code was sent to your inbox! Go back to the website" at bounding box center [366, 242] width 192 height 146
click at [325, 240] on div at bounding box center [366, 205] width 192 height 73
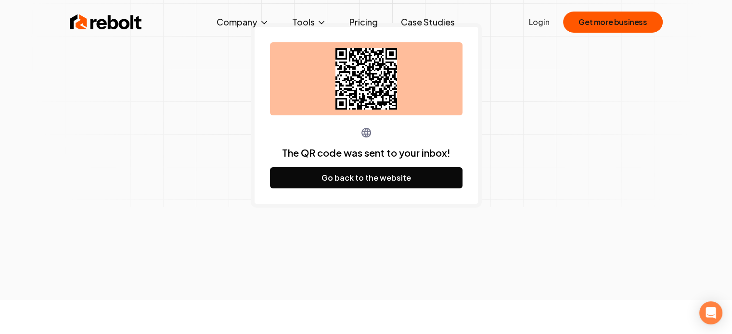
scroll to position [144, 0]
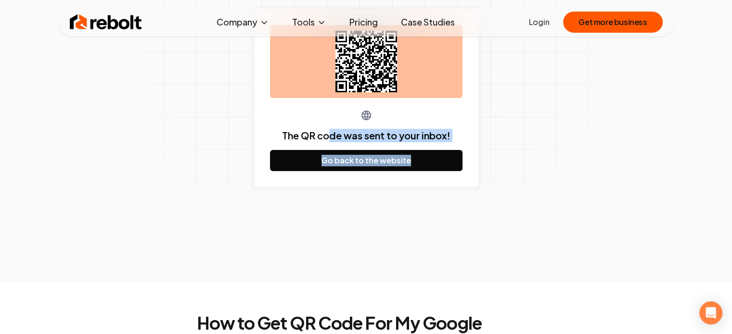
drag, startPoint x: 385, startPoint y: 139, endPoint x: 467, endPoint y: 137, distance: 82.3
click at [467, 137] on div "The QR code was sent to your inbox! Go back to the website" at bounding box center [366, 98] width 231 height 185
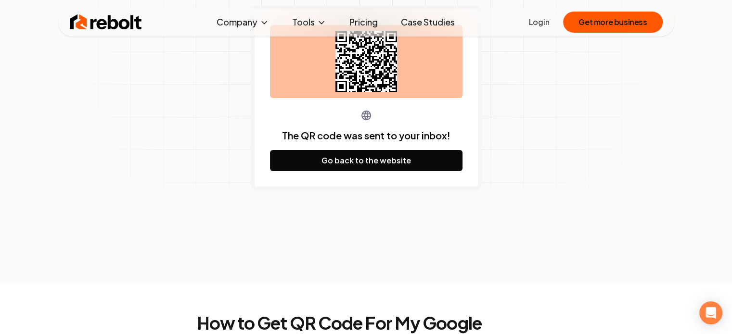
drag, startPoint x: 467, startPoint y: 137, endPoint x: 402, endPoint y: 115, distance: 68.5
click at [468, 137] on div "The QR code was sent to your inbox! Go back to the website" at bounding box center [366, 98] width 231 height 185
drag, startPoint x: 371, startPoint y: 88, endPoint x: 372, endPoint y: 82, distance: 5.8
click at [371, 88] on icon at bounding box center [366, 62] width 62 height 62
drag, startPoint x: 368, startPoint y: 71, endPoint x: 382, endPoint y: 68, distance: 14.8
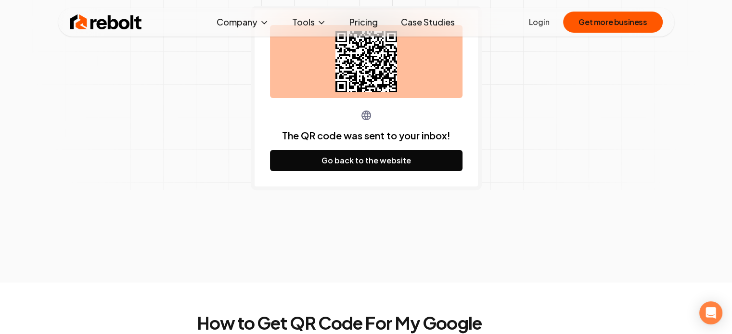
click at [345, 76] on icon at bounding box center [366, 62] width 62 height 62
click at [429, 105] on div "The QR code was sent to your inbox! Go back to the website" at bounding box center [366, 98] width 192 height 146
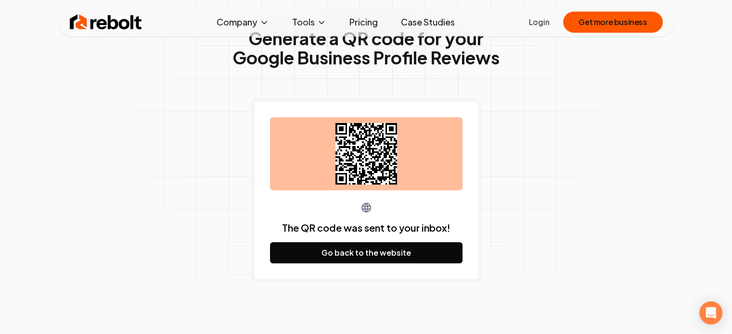
scroll to position [48, 0]
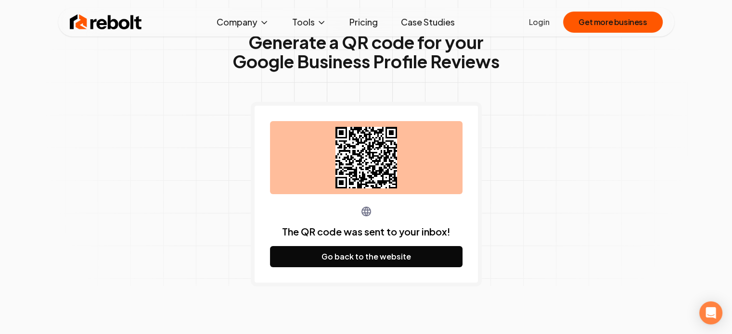
drag, startPoint x: 367, startPoint y: 154, endPoint x: 335, endPoint y: 207, distance: 62.4
click at [335, 207] on div "The QR code was sent to your inbox! Go back to the website" at bounding box center [366, 237] width 192 height 62
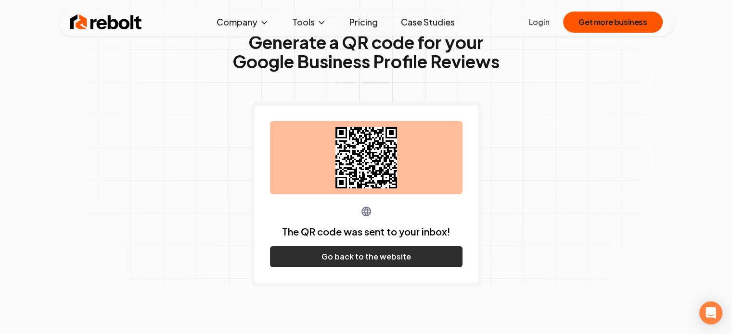
click at [373, 258] on button "Go back to the website" at bounding box center [366, 256] width 192 height 21
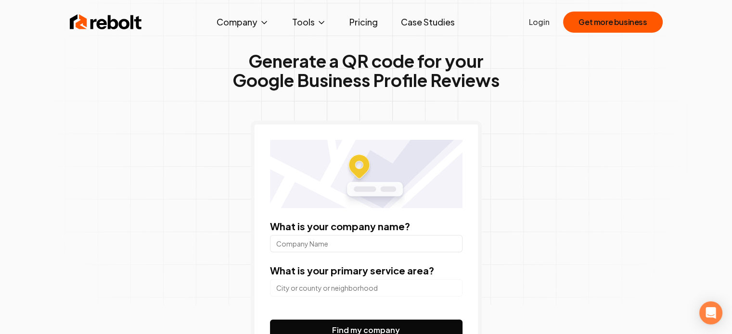
scroll to position [193, 0]
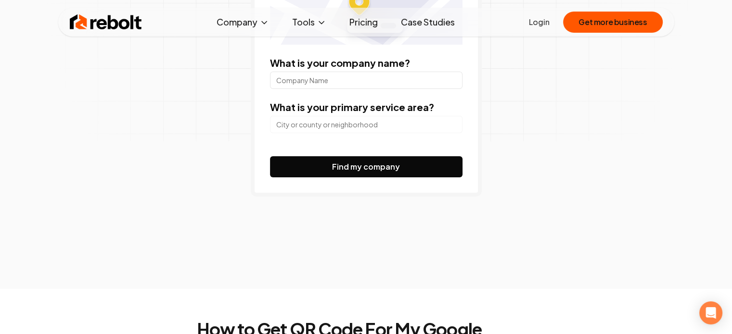
click at [371, 81] on input "What is your company name?" at bounding box center [366, 80] width 192 height 17
type input "[GEOGRAPHIC_DATA]"
click at [385, 117] on input "search" at bounding box center [366, 124] width 192 height 17
drag, startPoint x: 332, startPoint y: 82, endPoint x: 26, endPoint y: 67, distance: 305.9
click at [26, 67] on div "Generate a QR code for your Google Business Profile Reviews What is your compan…" at bounding box center [366, 48] width 732 height 482
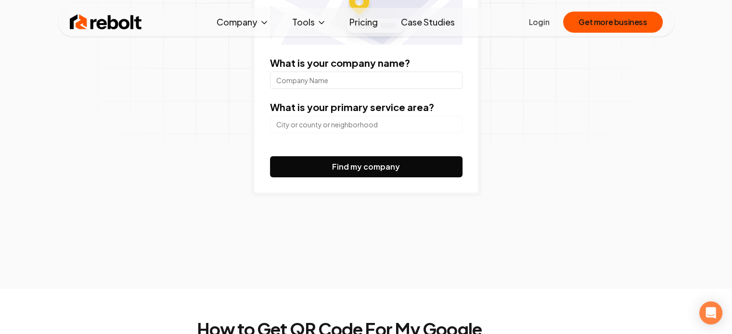
click at [319, 135] on form "What is your company name? What is your primary service area? Find my company" at bounding box center [366, 116] width 192 height 121
drag, startPoint x: 321, startPoint y: 127, endPoint x: 317, endPoint y: 123, distance: 6.5
click at [321, 127] on input "search" at bounding box center [366, 124] width 192 height 17
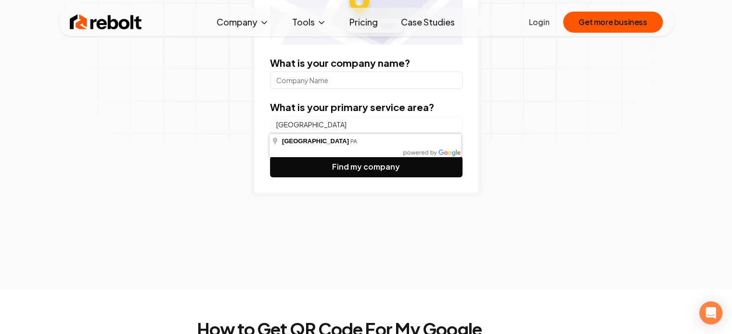
type input "[GEOGRAPHIC_DATA], [GEOGRAPHIC_DATA]"
drag, startPoint x: 319, startPoint y: 141, endPoint x: 319, endPoint y: 131, distance: 10.2
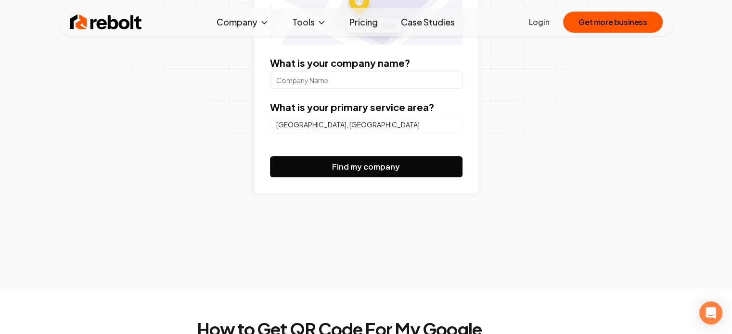
click at [324, 75] on input "What is your company name?" at bounding box center [366, 80] width 192 height 17
type input "AT&T"
click at [316, 165] on button "Find my company" at bounding box center [366, 166] width 192 height 21
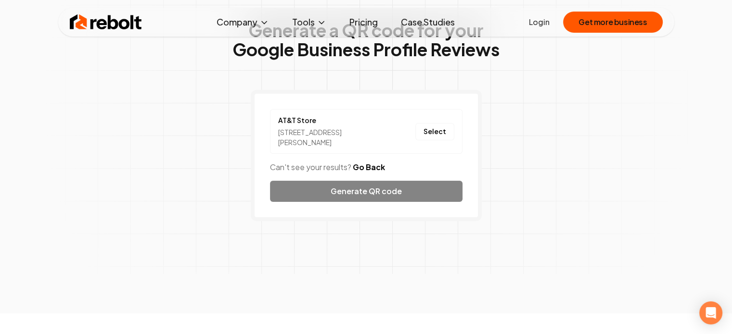
scroll to position [49, 0]
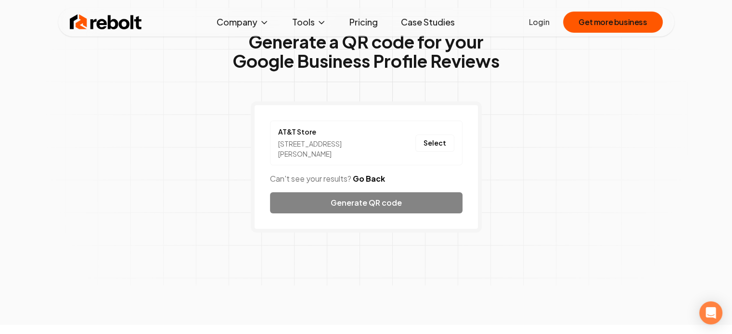
click at [367, 150] on div "[STREET_ADDRESS][PERSON_NAME]" at bounding box center [331, 149] width 106 height 20
click at [434, 140] on button "Select" at bounding box center [434, 143] width 39 height 17
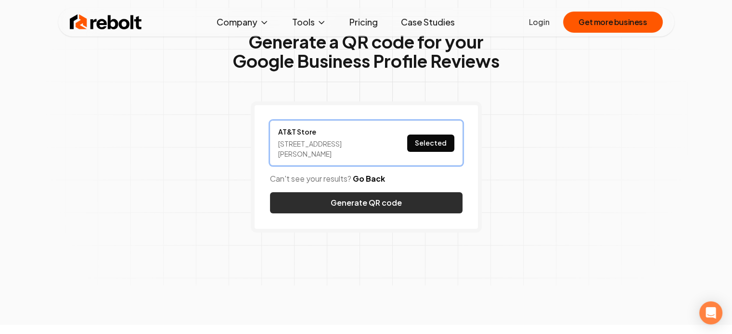
click at [396, 197] on button "Generate QR code" at bounding box center [366, 202] width 192 height 21
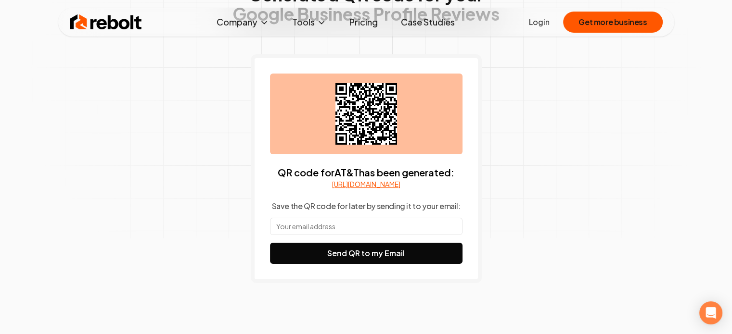
scroll to position [97, 0]
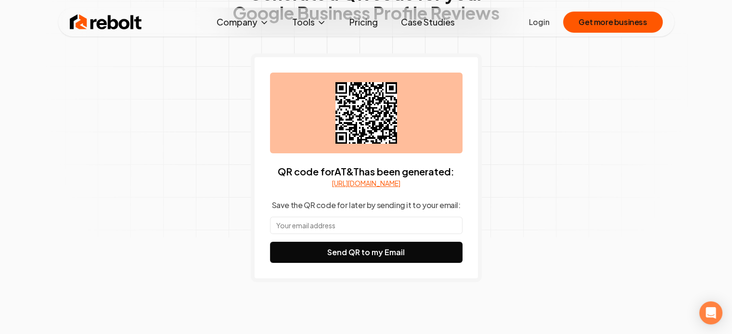
click at [381, 186] on link "[URL][DOMAIN_NAME]" at bounding box center [366, 184] width 68 height 10
click at [368, 234] on input "text" at bounding box center [366, 225] width 192 height 17
click at [371, 119] on icon at bounding box center [366, 113] width 62 height 62
click at [375, 232] on input "text" at bounding box center [366, 225] width 192 height 17
type input "[EMAIL_ADDRESS][DOMAIN_NAME]"
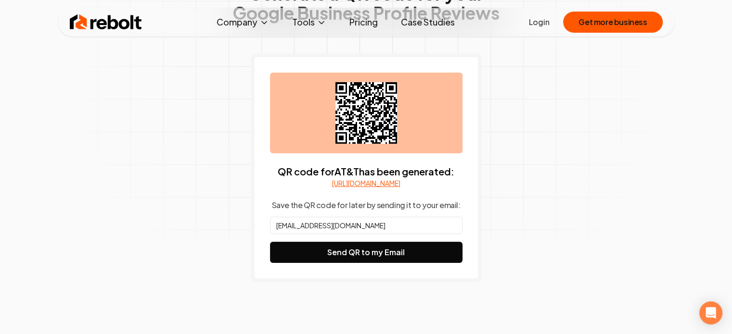
click at [270, 242] on button "Send QR to my Email" at bounding box center [366, 252] width 192 height 21
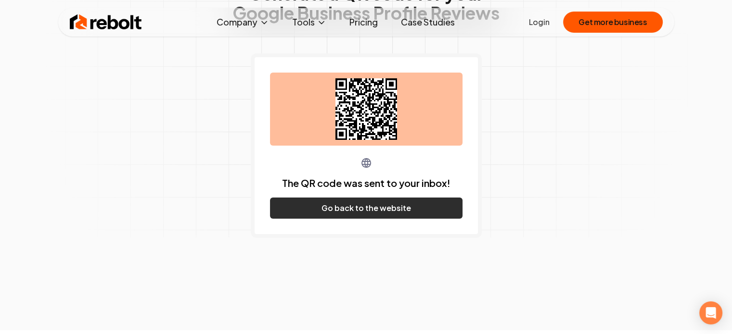
click at [370, 211] on button "Go back to the website" at bounding box center [366, 208] width 192 height 21
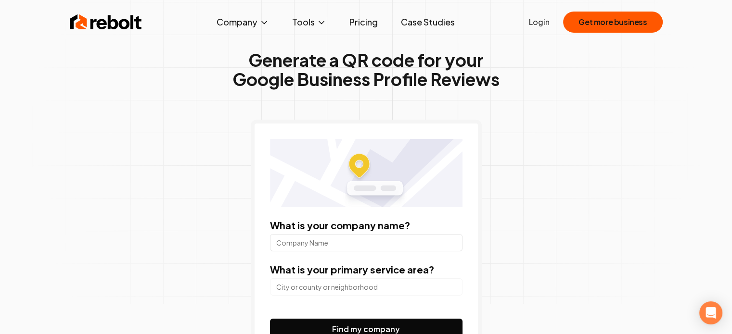
scroll to position [144, 0]
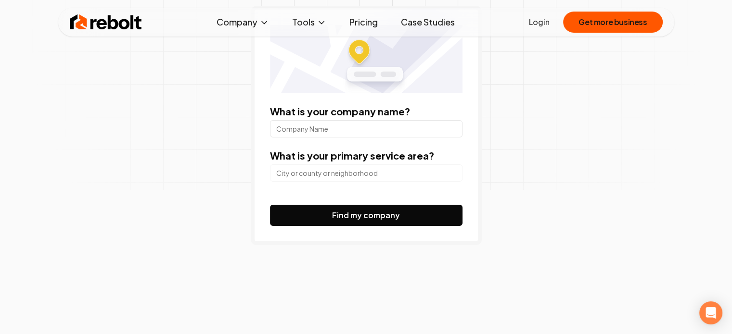
click at [345, 123] on input "What is your company name?" at bounding box center [366, 128] width 192 height 17
type input "AT&T"
click at [310, 180] on input "search" at bounding box center [366, 173] width 192 height 17
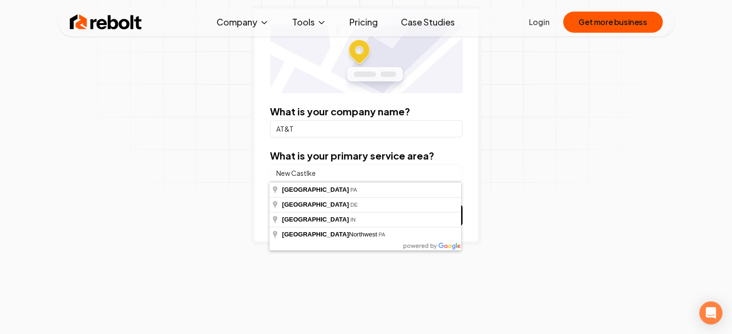
type input "[GEOGRAPHIC_DATA], [GEOGRAPHIC_DATA]"
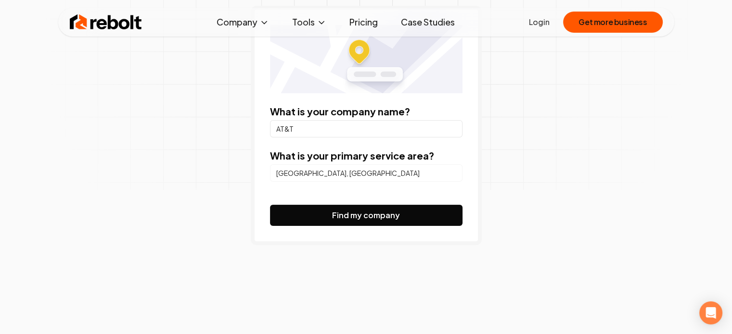
click at [370, 213] on button "Find my company" at bounding box center [366, 215] width 192 height 21
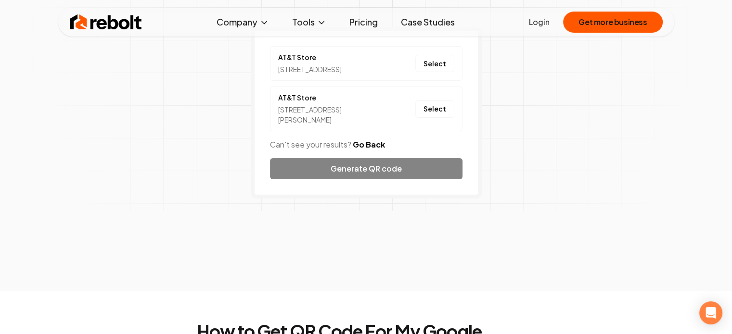
scroll to position [96, 0]
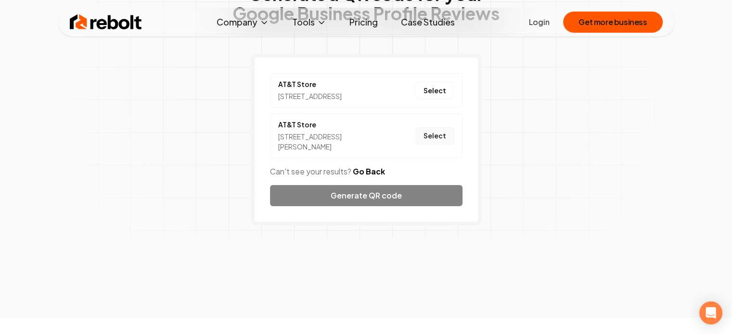
click at [438, 144] on button "Select" at bounding box center [434, 136] width 39 height 17
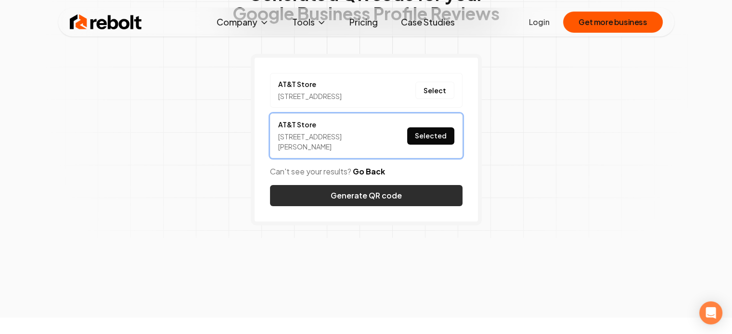
click at [395, 203] on button "Generate QR code" at bounding box center [366, 195] width 192 height 21
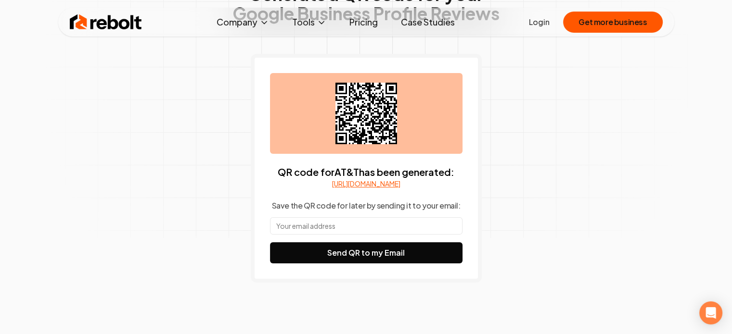
click at [379, 235] on input "text" at bounding box center [366, 225] width 192 height 17
type input "[EMAIL_ADDRESS][DOMAIN_NAME]"
click at [270, 243] on button "Send QR to my Email" at bounding box center [366, 253] width 192 height 21
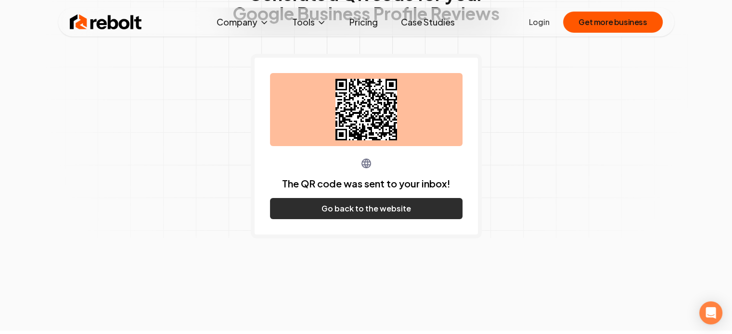
click at [362, 208] on button "Go back to the website" at bounding box center [366, 208] width 192 height 21
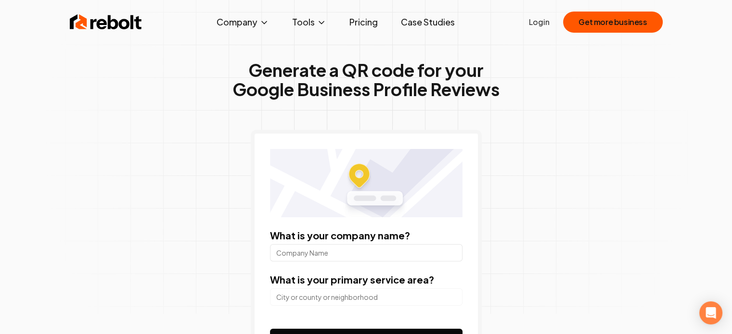
scroll to position [48, 0]
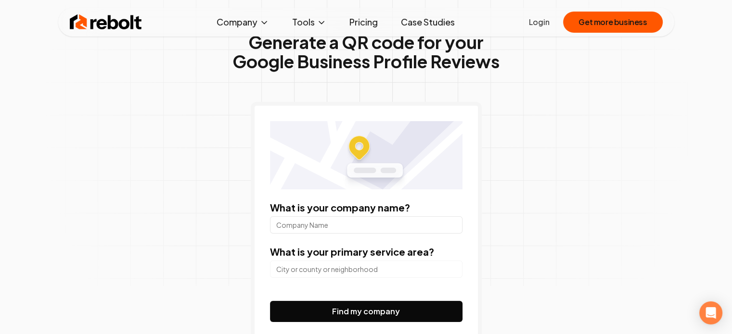
click at [350, 226] on input "What is your company name?" at bounding box center [366, 225] width 192 height 17
type input "AT&T"
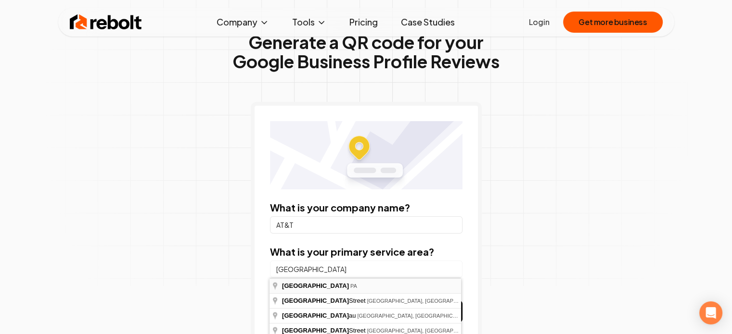
type input "[GEOGRAPHIC_DATA], [GEOGRAPHIC_DATA]"
drag, startPoint x: 340, startPoint y: 283, endPoint x: 348, endPoint y: 284, distance: 8.7
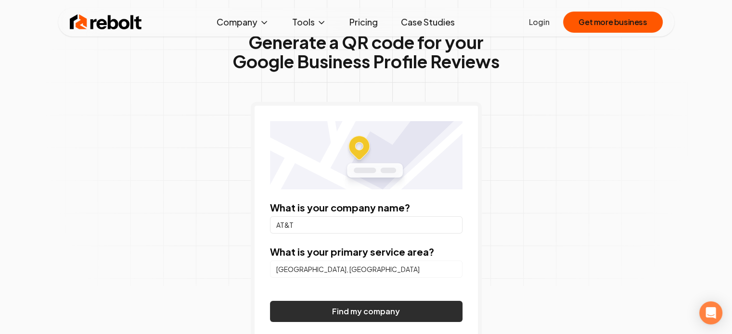
click at [386, 306] on button "Find my company" at bounding box center [366, 311] width 192 height 21
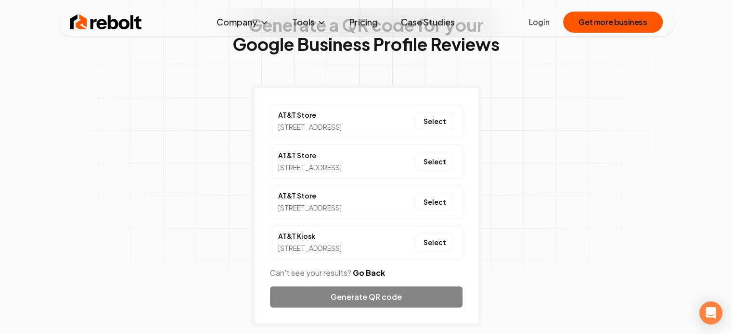
scroll to position [96, 0]
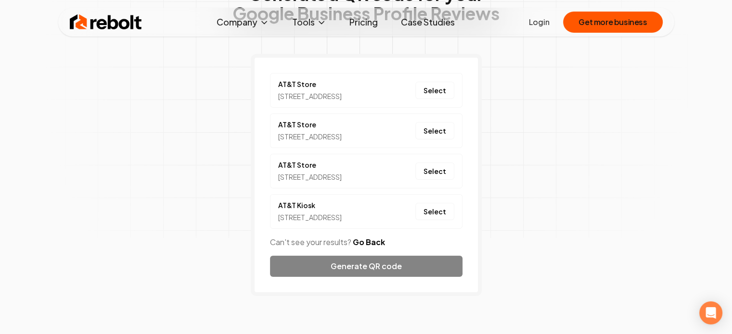
click at [375, 238] on button "Go Back" at bounding box center [369, 243] width 32 height 12
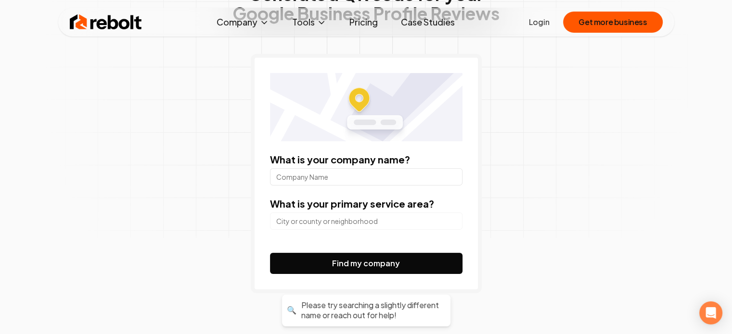
click at [314, 172] on input "What is your company name?" at bounding box center [366, 176] width 192 height 17
type input "AT&T"
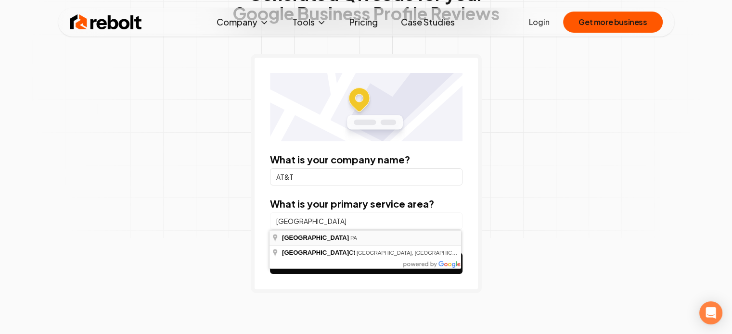
type input "[GEOGRAPHIC_DATA], [GEOGRAPHIC_DATA]"
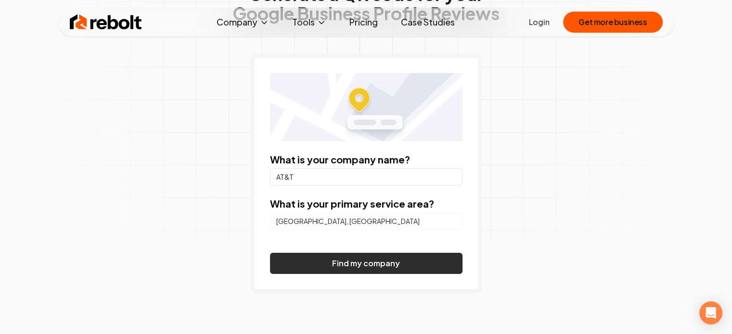
click at [367, 256] on button "Find my company" at bounding box center [366, 263] width 192 height 21
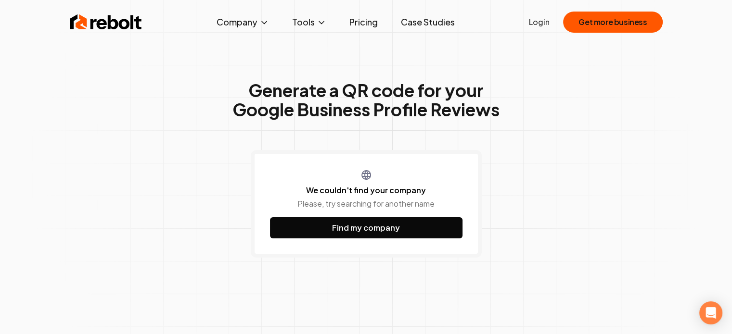
scroll to position [0, 0]
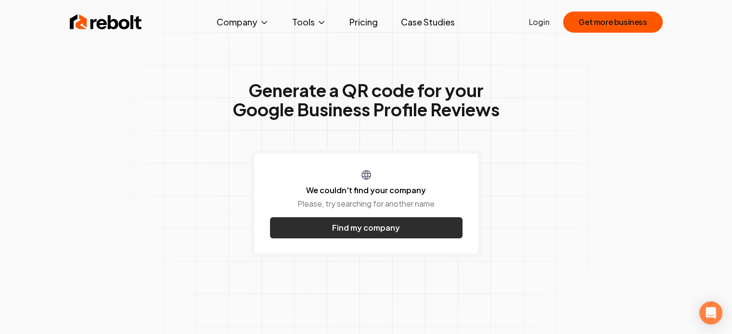
click at [391, 223] on button "Find my company" at bounding box center [366, 227] width 192 height 21
